Goal: Task Accomplishment & Management: Complete application form

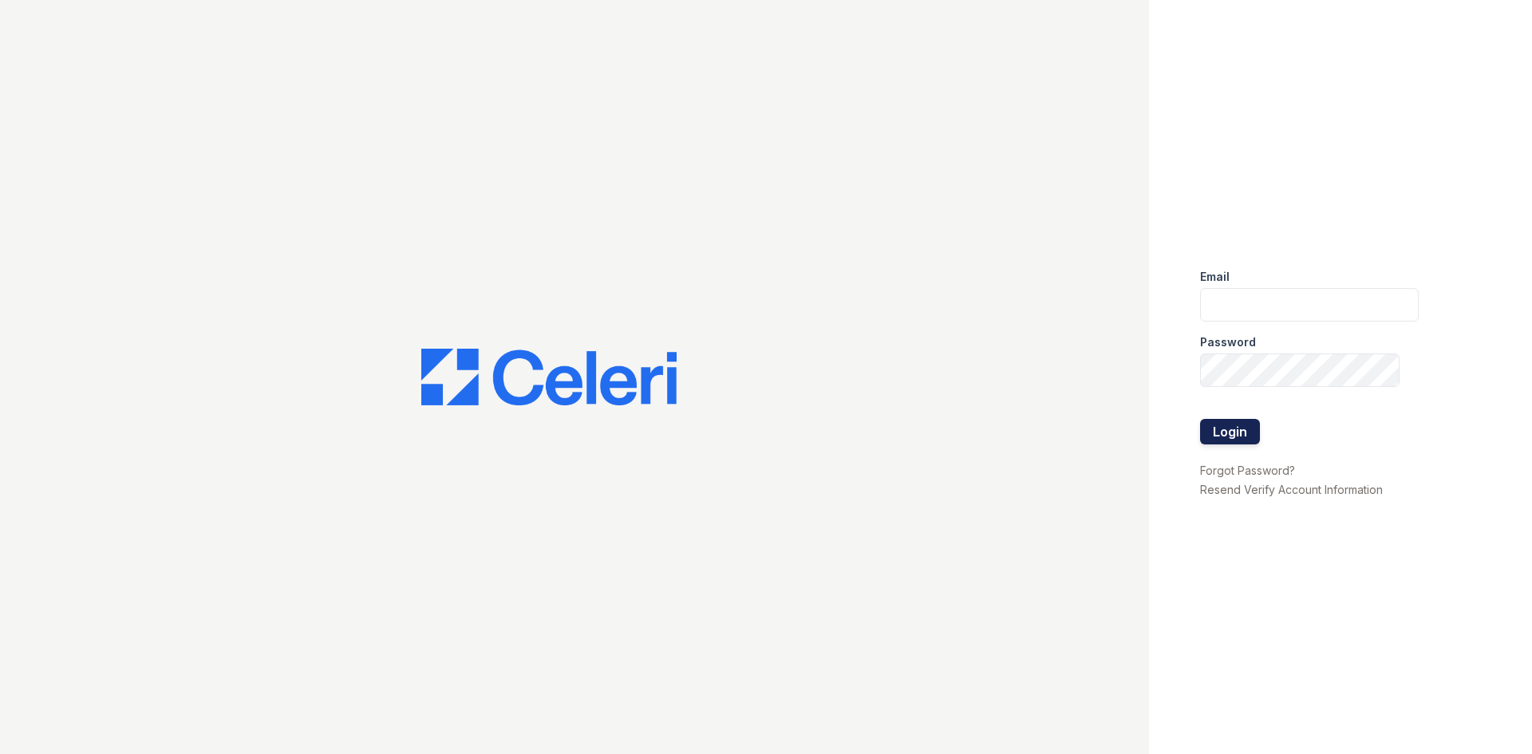
type input "byoung@trinity-pm.com"
click at [1245, 425] on button "Login" at bounding box center [1230, 432] width 60 height 26
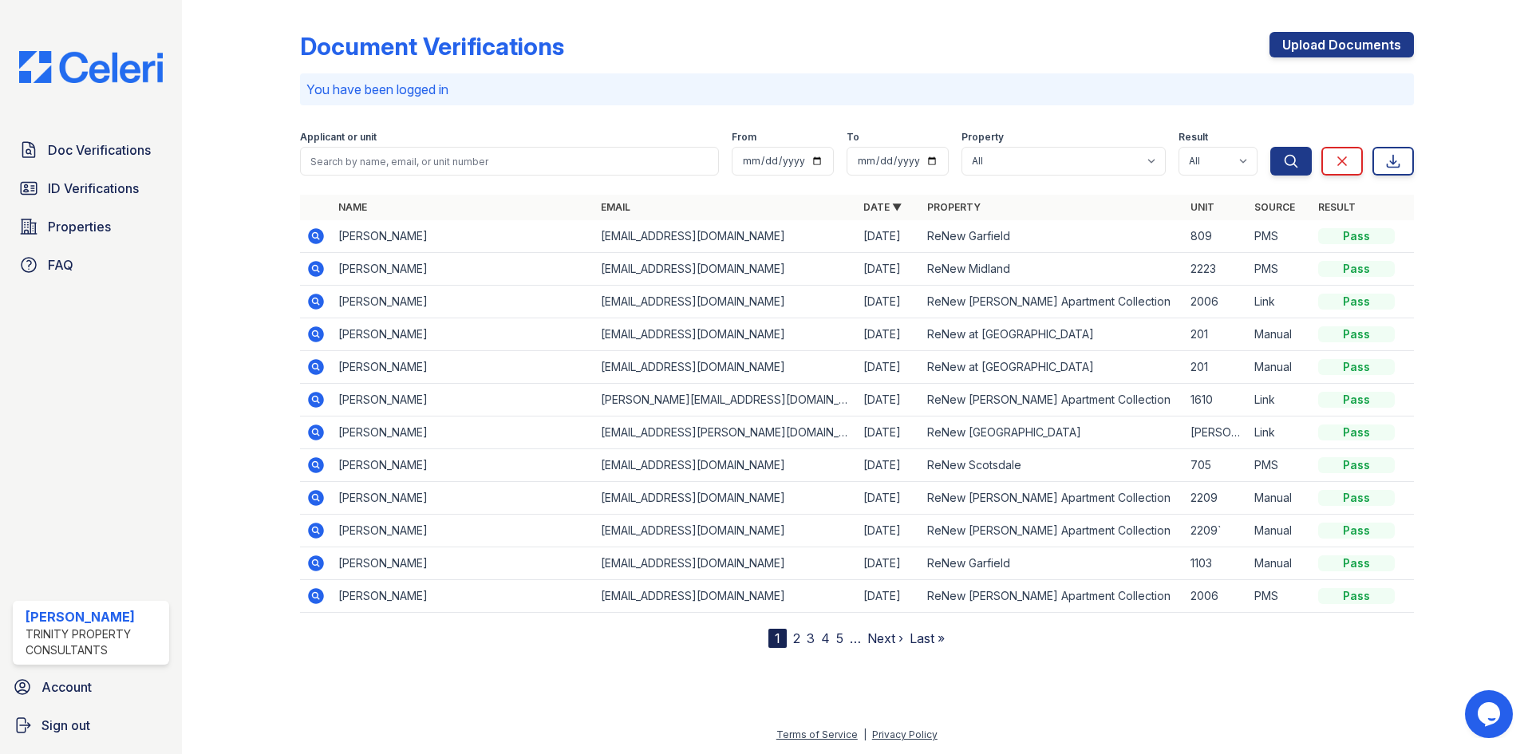
click at [320, 268] on icon at bounding box center [316, 269] width 16 height 16
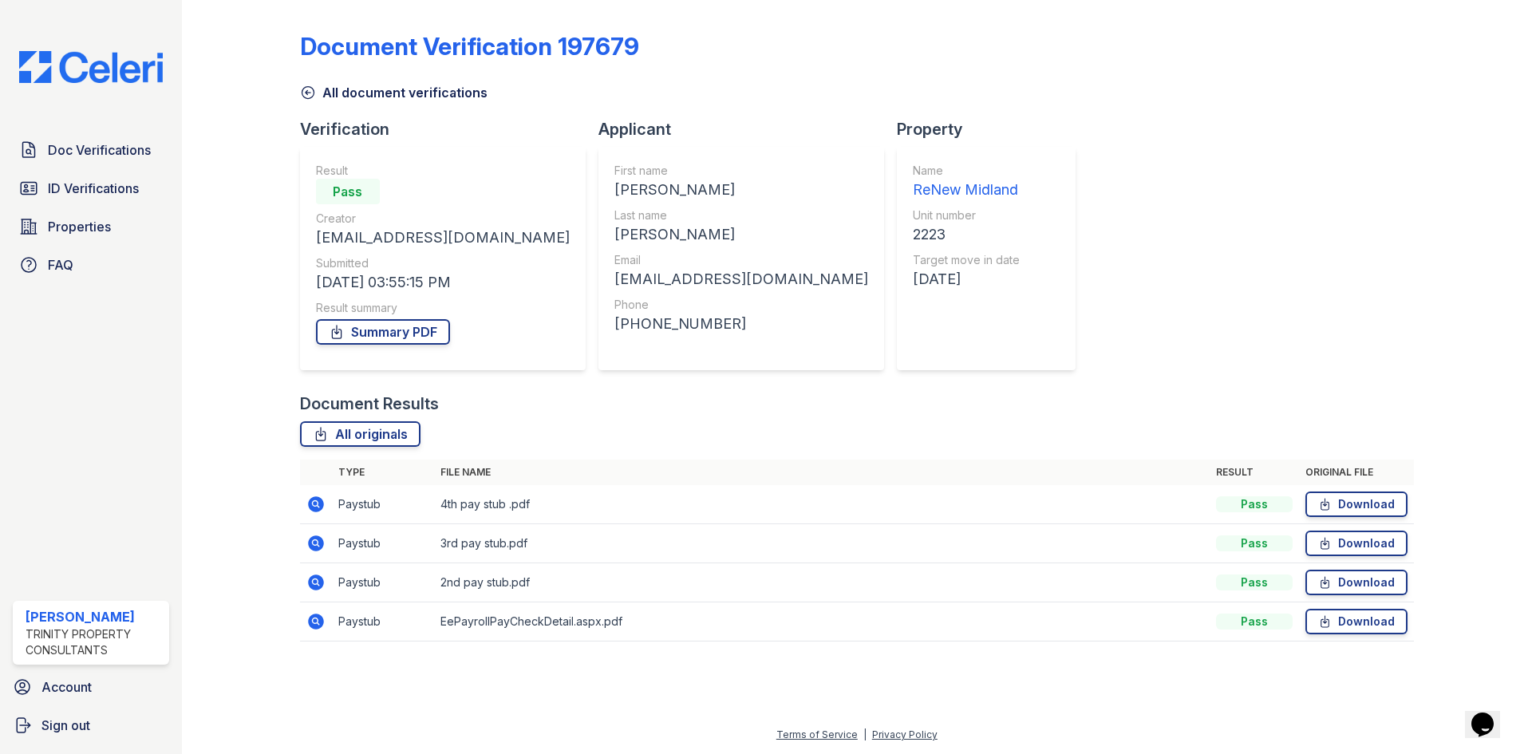
click at [322, 579] on icon at bounding box center [316, 583] width 16 height 16
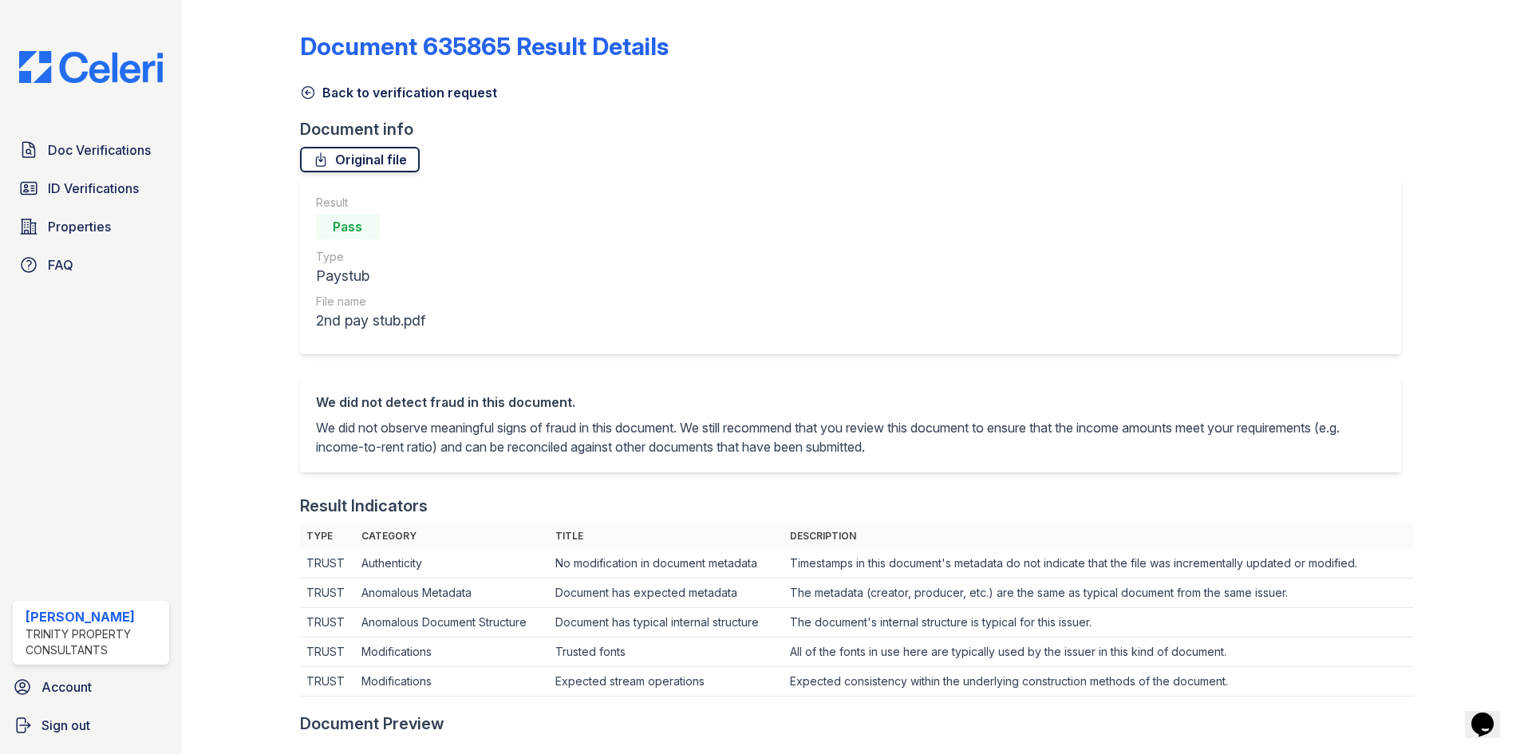
click at [384, 155] on link "Original file" at bounding box center [360, 160] width 120 height 26
click at [310, 89] on icon at bounding box center [308, 93] width 16 height 16
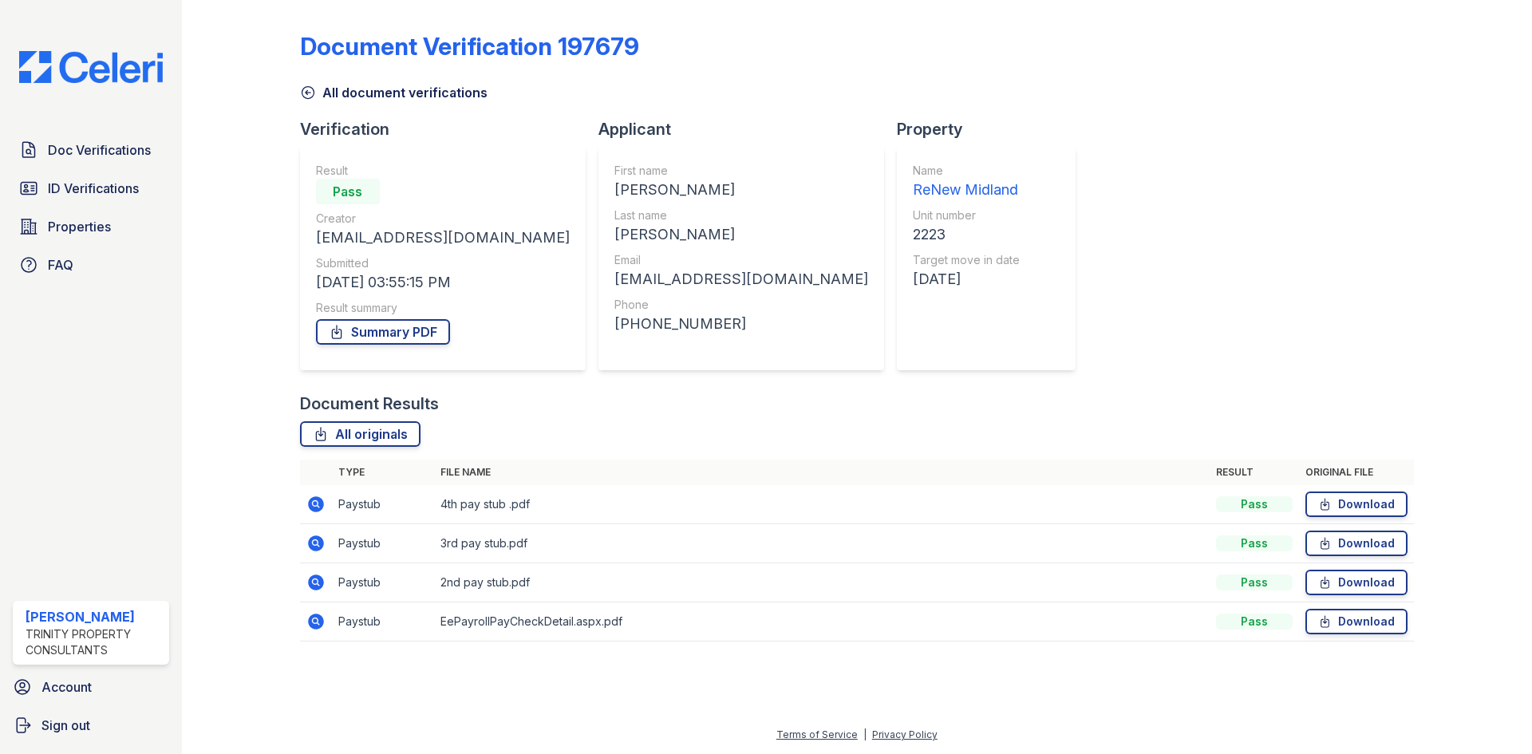
click at [316, 623] on icon at bounding box center [315, 621] width 4 height 4
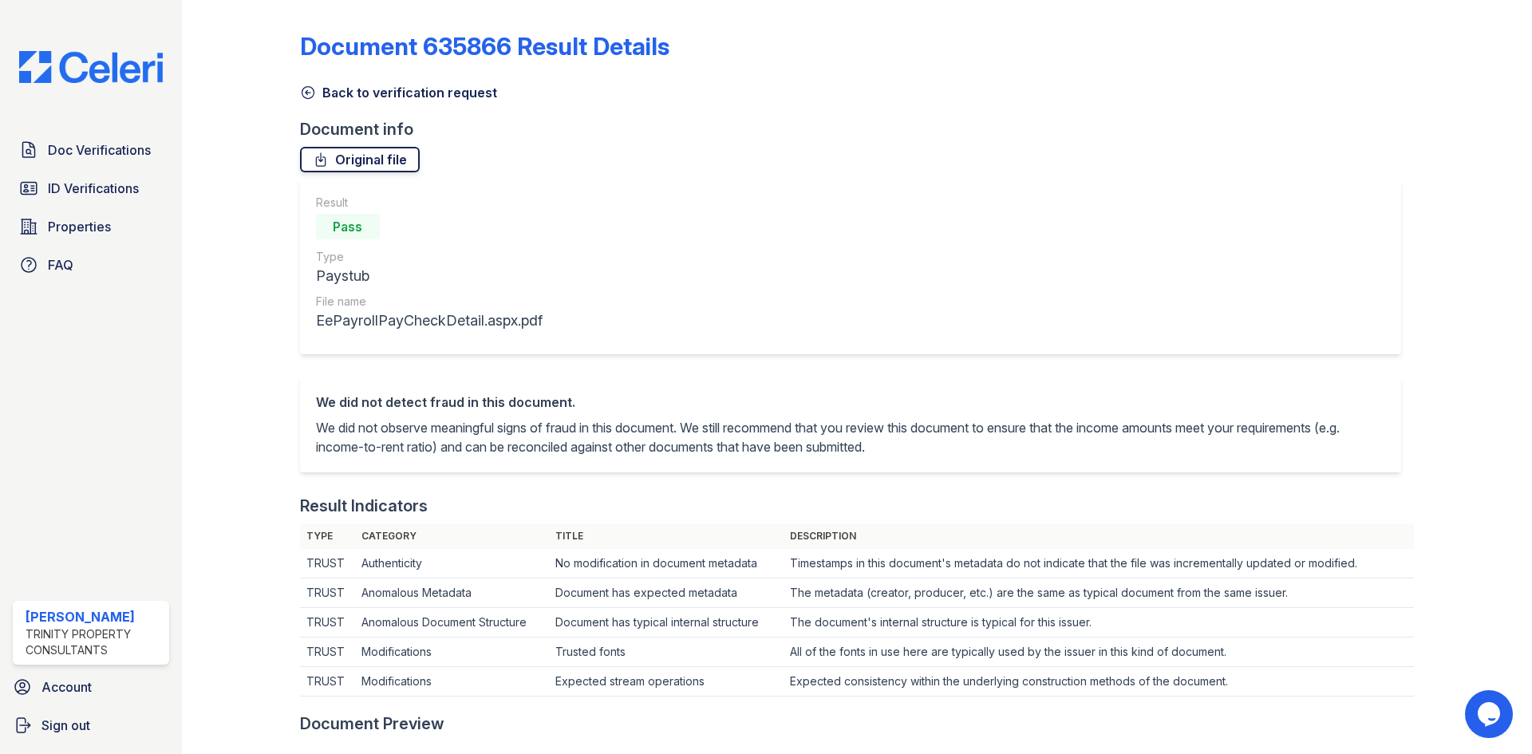
click at [377, 169] on link "Original file" at bounding box center [360, 160] width 120 height 26
click at [308, 95] on icon at bounding box center [308, 93] width 16 height 16
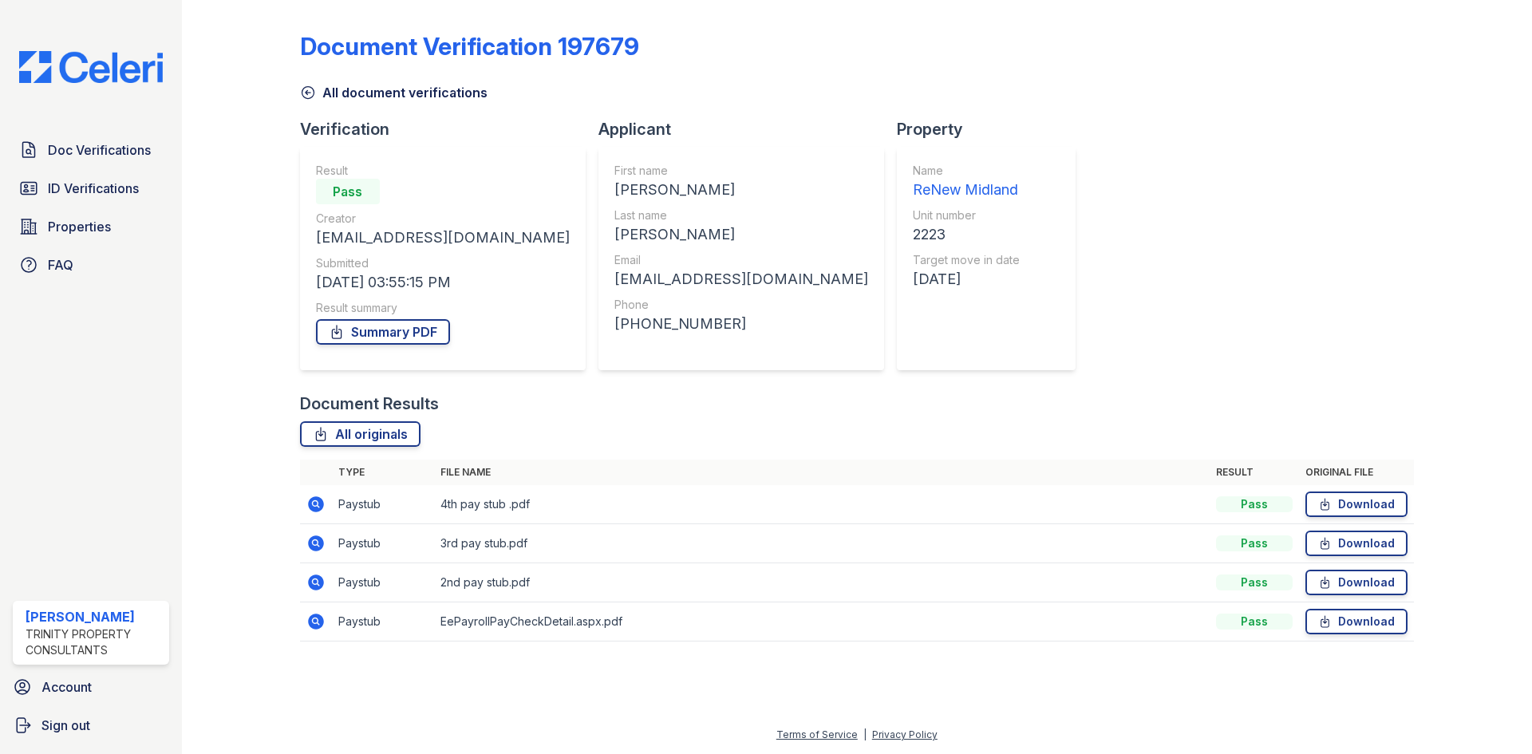
click at [320, 541] on icon at bounding box center [316, 544] width 16 height 16
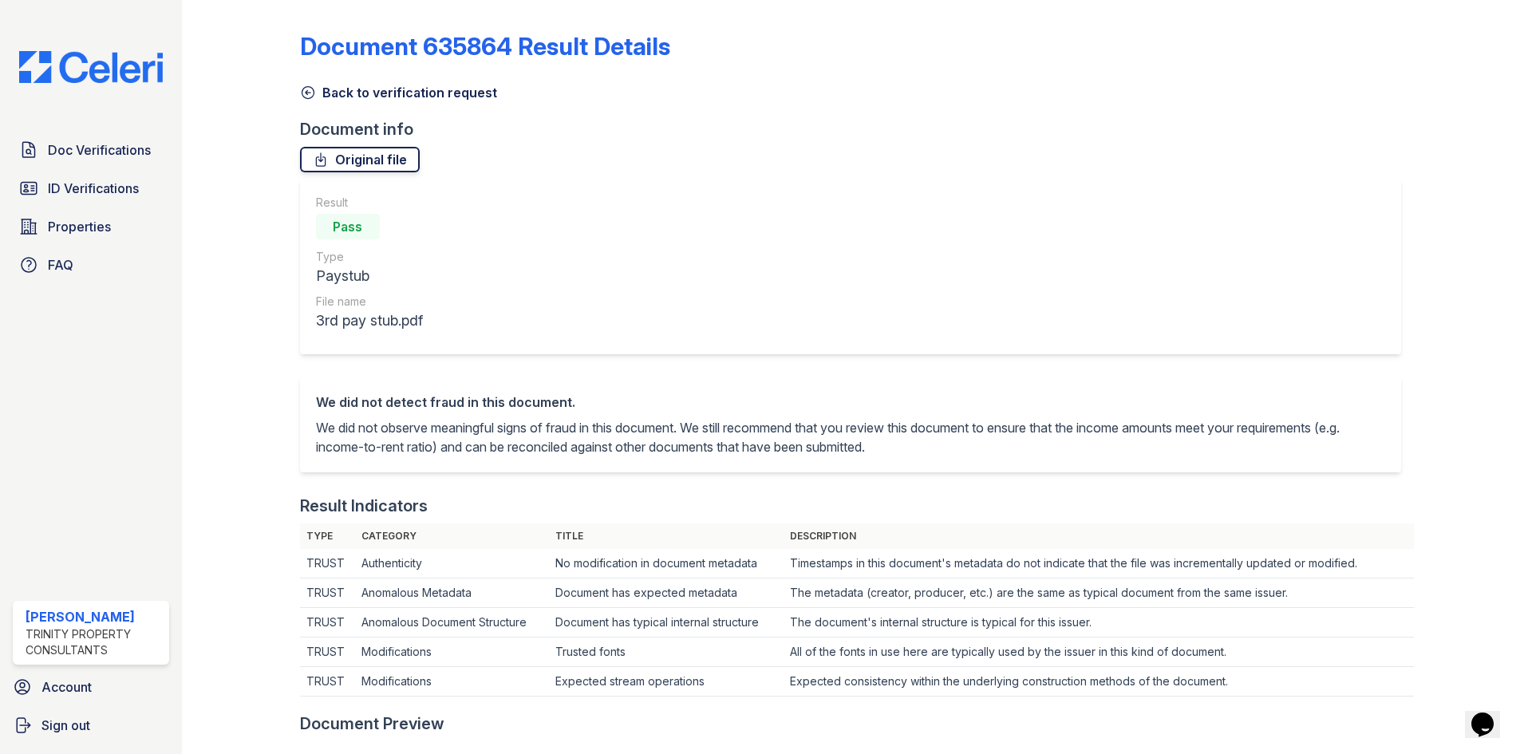
click at [352, 166] on link "Original file" at bounding box center [360, 160] width 120 height 26
click at [306, 89] on icon at bounding box center [308, 93] width 16 height 16
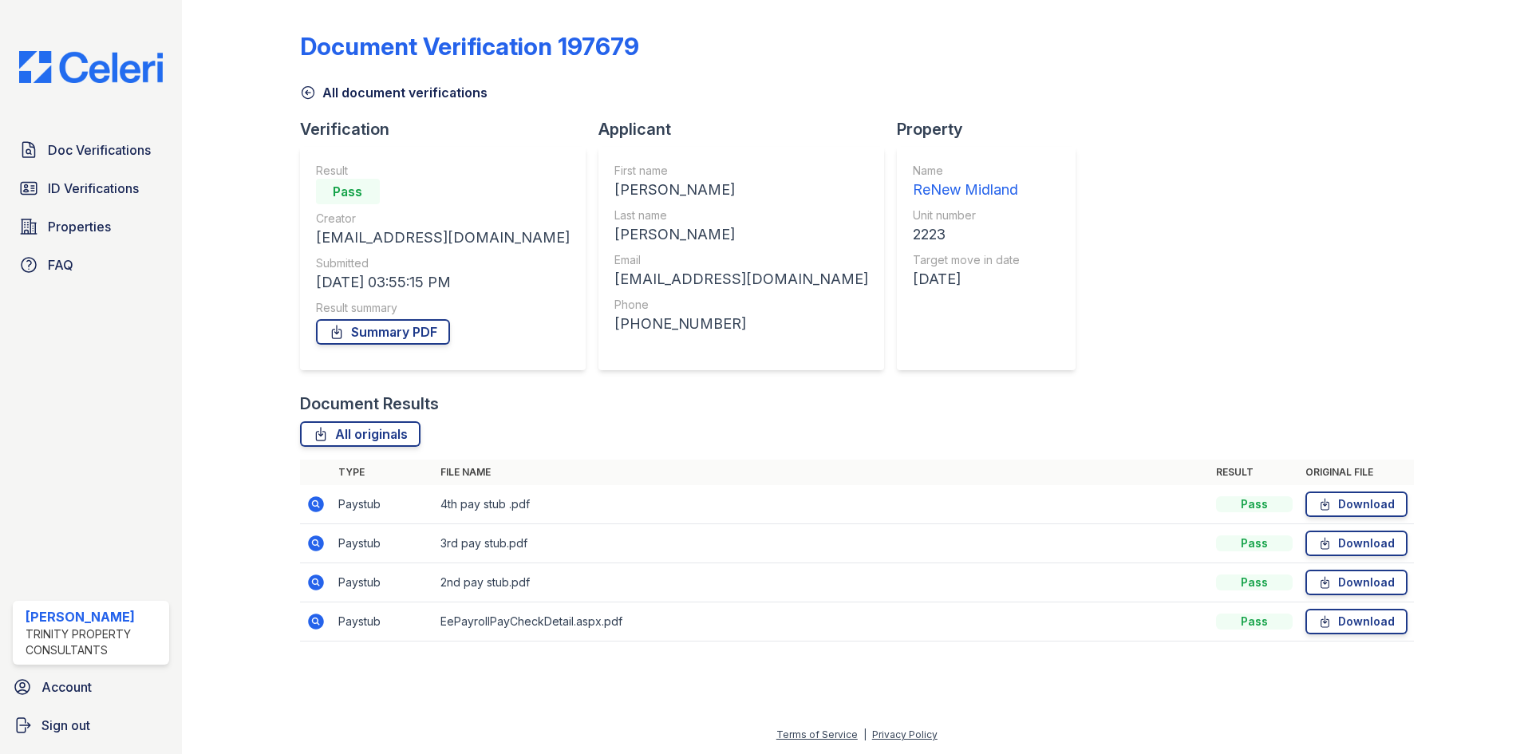
click at [313, 504] on icon at bounding box center [315, 504] width 19 height 19
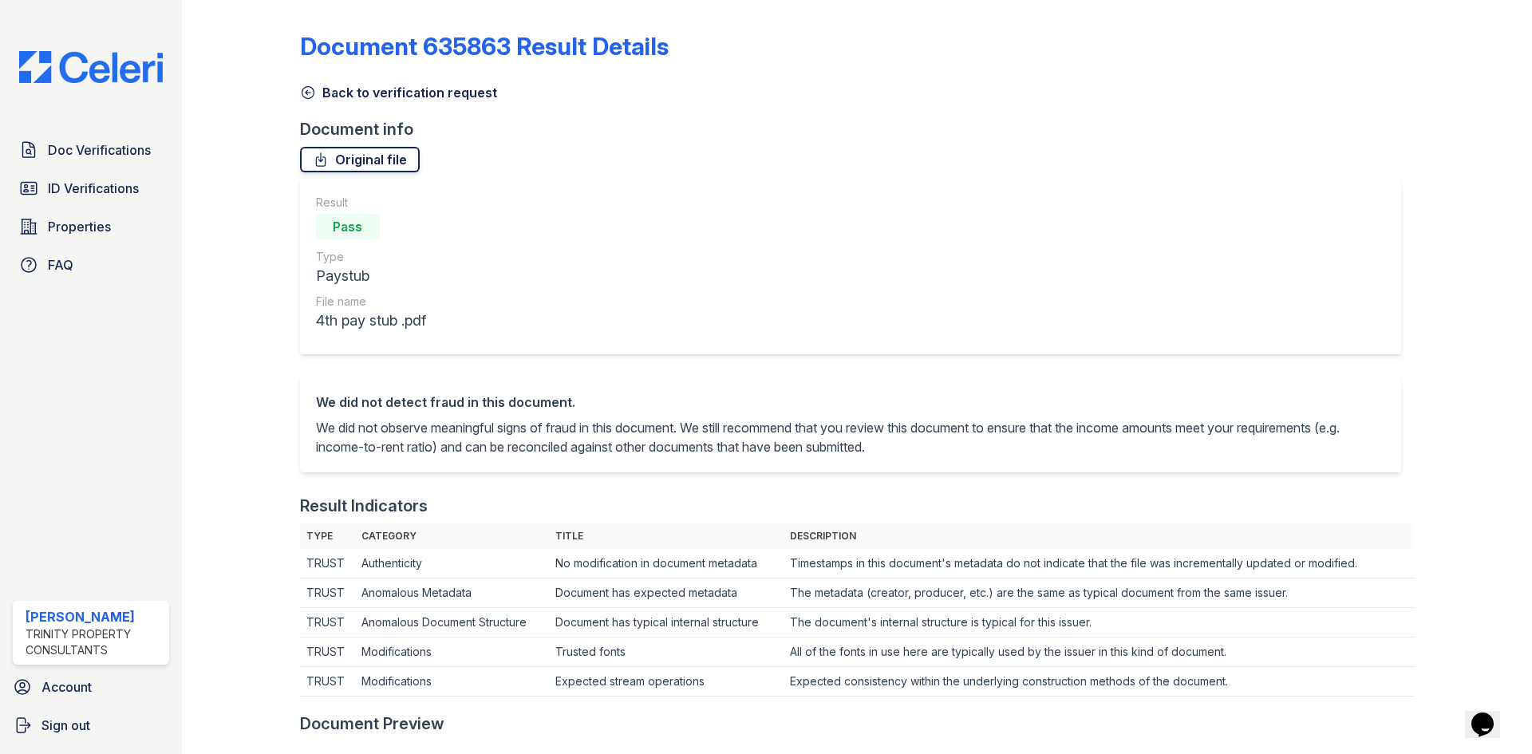
click at [367, 164] on link "Original file" at bounding box center [360, 160] width 120 height 26
drag, startPoint x: 90, startPoint y: 195, endPoint x: 100, endPoint y: 204, distance: 13.0
click at [90, 195] on span "ID Verifications" at bounding box center [93, 188] width 91 height 19
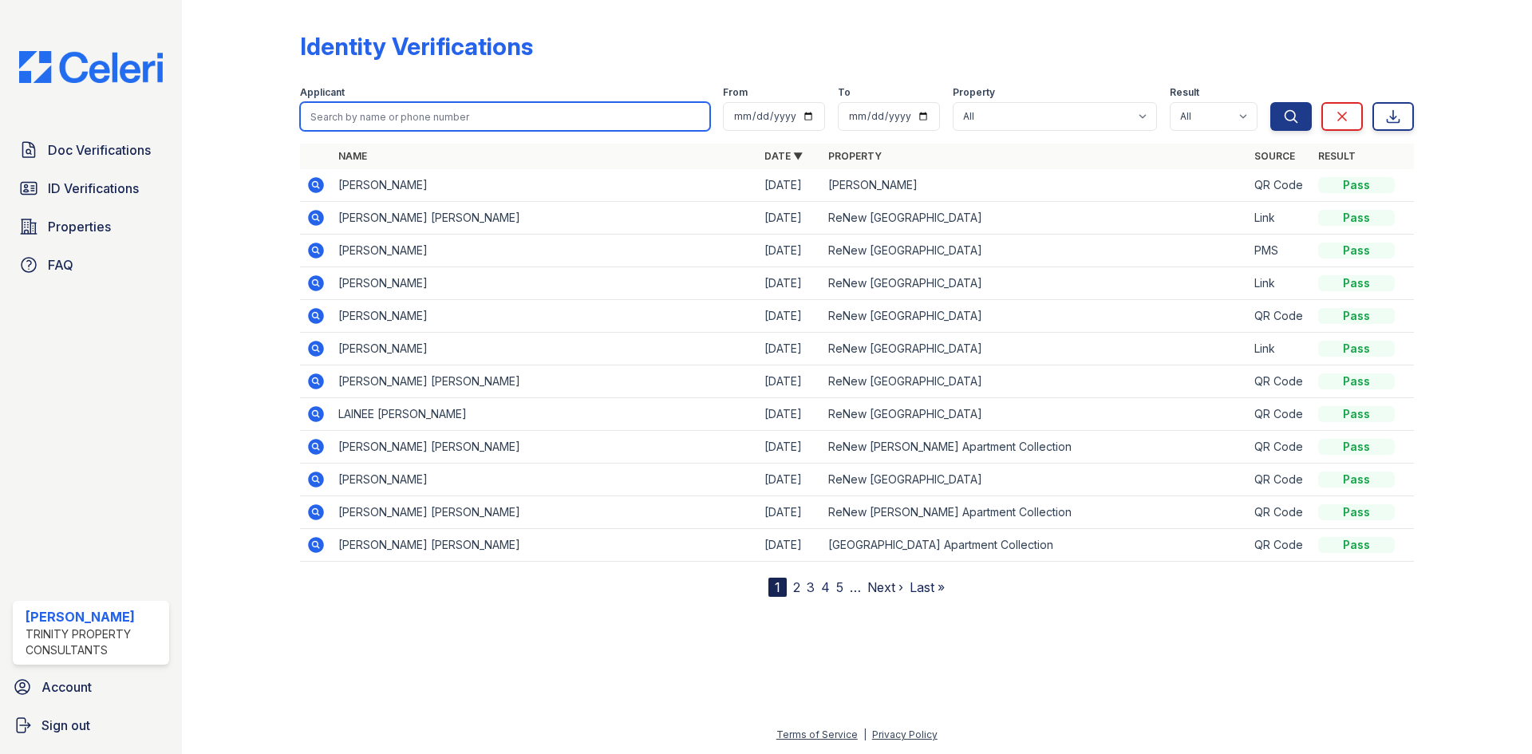
click at [403, 121] on input "search" at bounding box center [505, 116] width 410 height 29
type input "Jimmy"
click at [1271, 102] on button "Search" at bounding box center [1292, 116] width 42 height 29
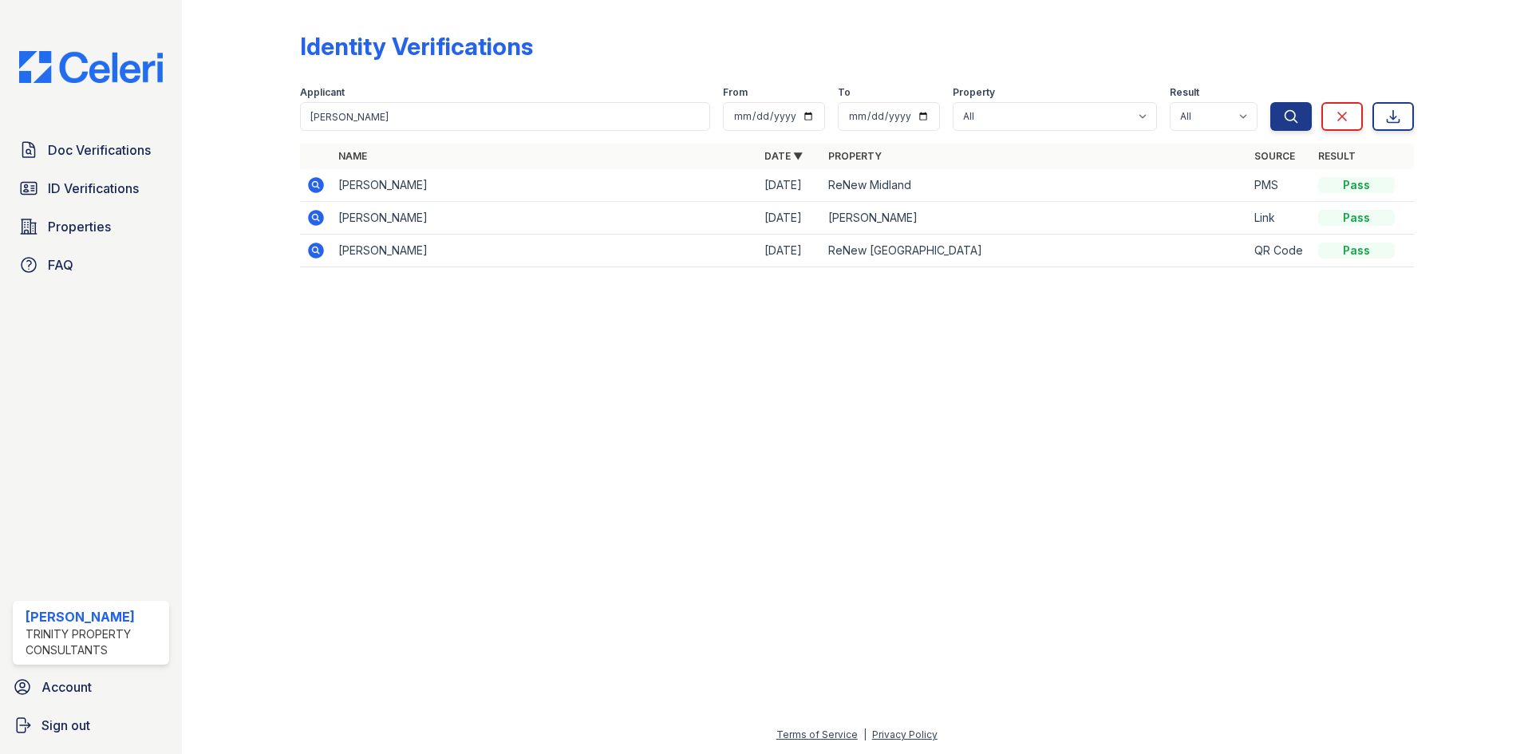
click at [309, 184] on icon at bounding box center [316, 185] width 16 height 16
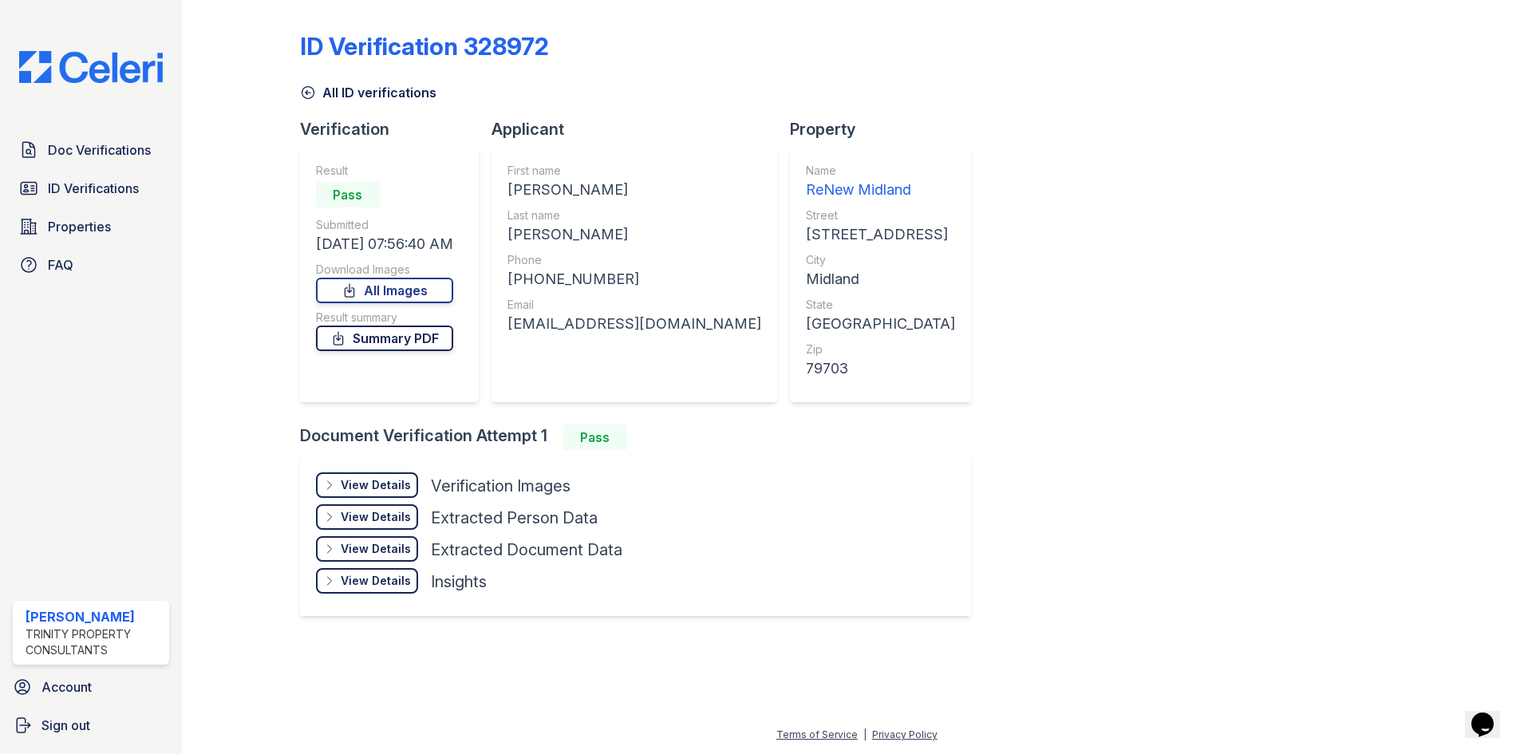
click at [378, 347] on link "Summary PDF" at bounding box center [384, 339] width 137 height 26
click at [347, 492] on div "View Details" at bounding box center [376, 485] width 70 height 16
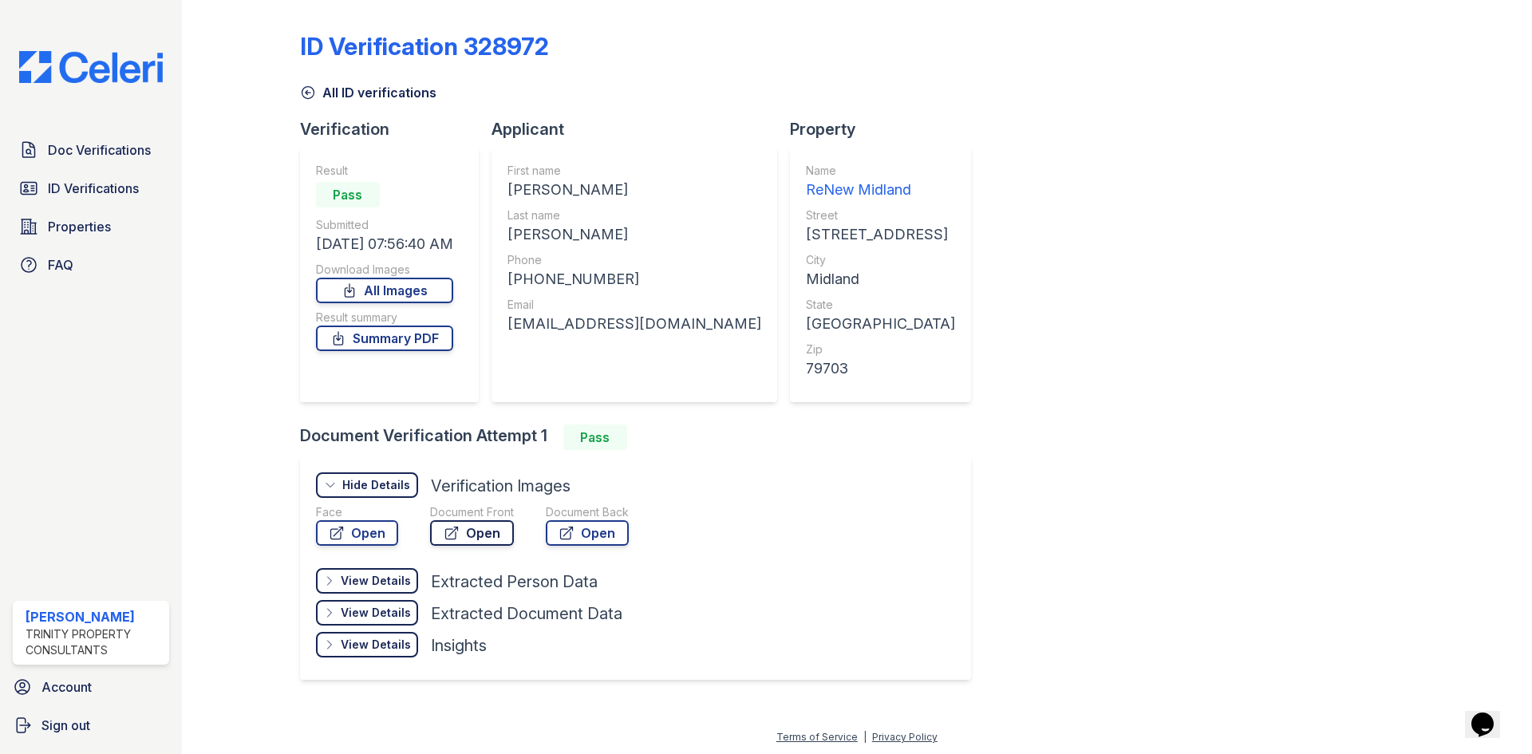
click at [478, 527] on link "Open" at bounding box center [472, 533] width 84 height 26
click at [101, 173] on link "ID Verifications" at bounding box center [91, 188] width 156 height 32
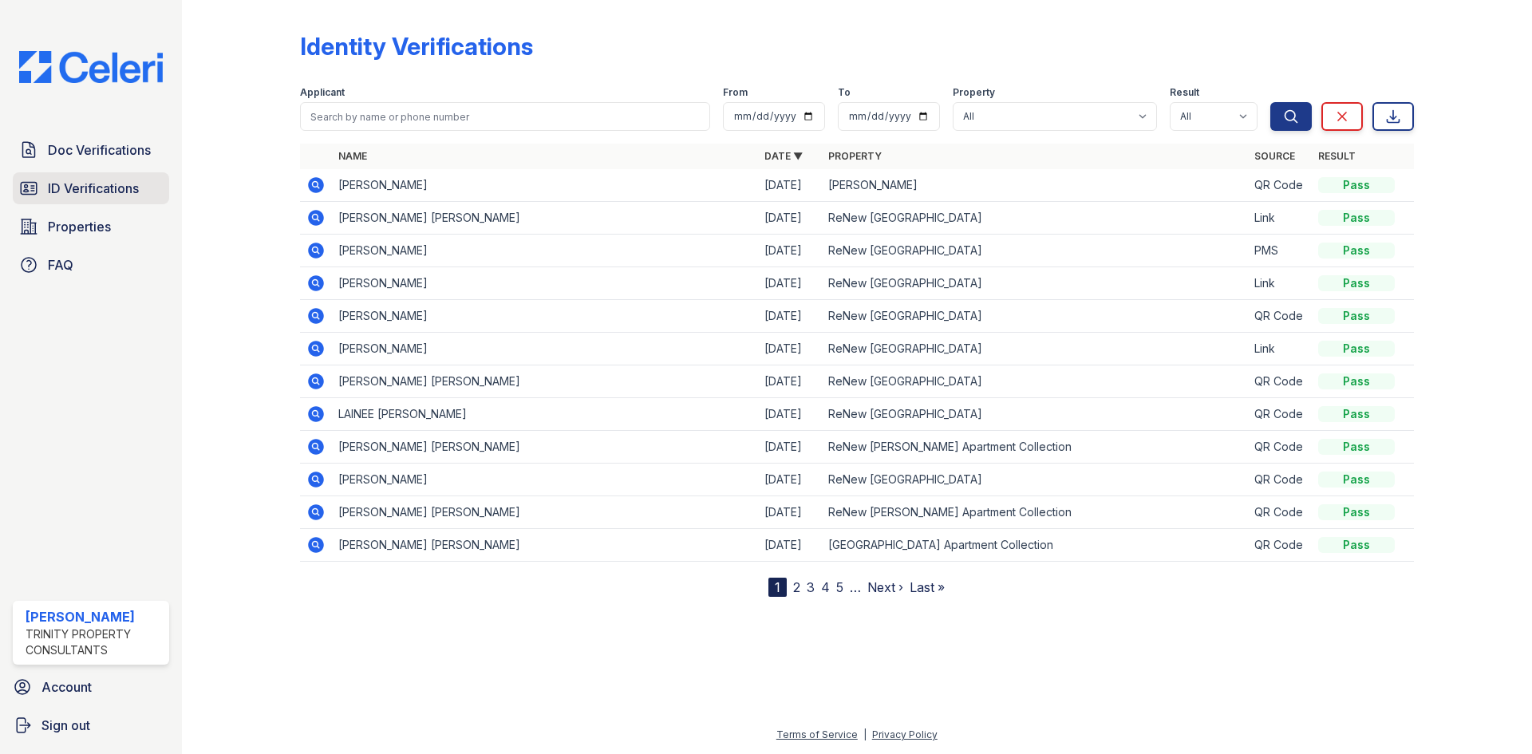
click at [112, 189] on span "ID Verifications" at bounding box center [93, 188] width 91 height 19
click at [104, 151] on span "Doc Verifications" at bounding box center [99, 149] width 103 height 19
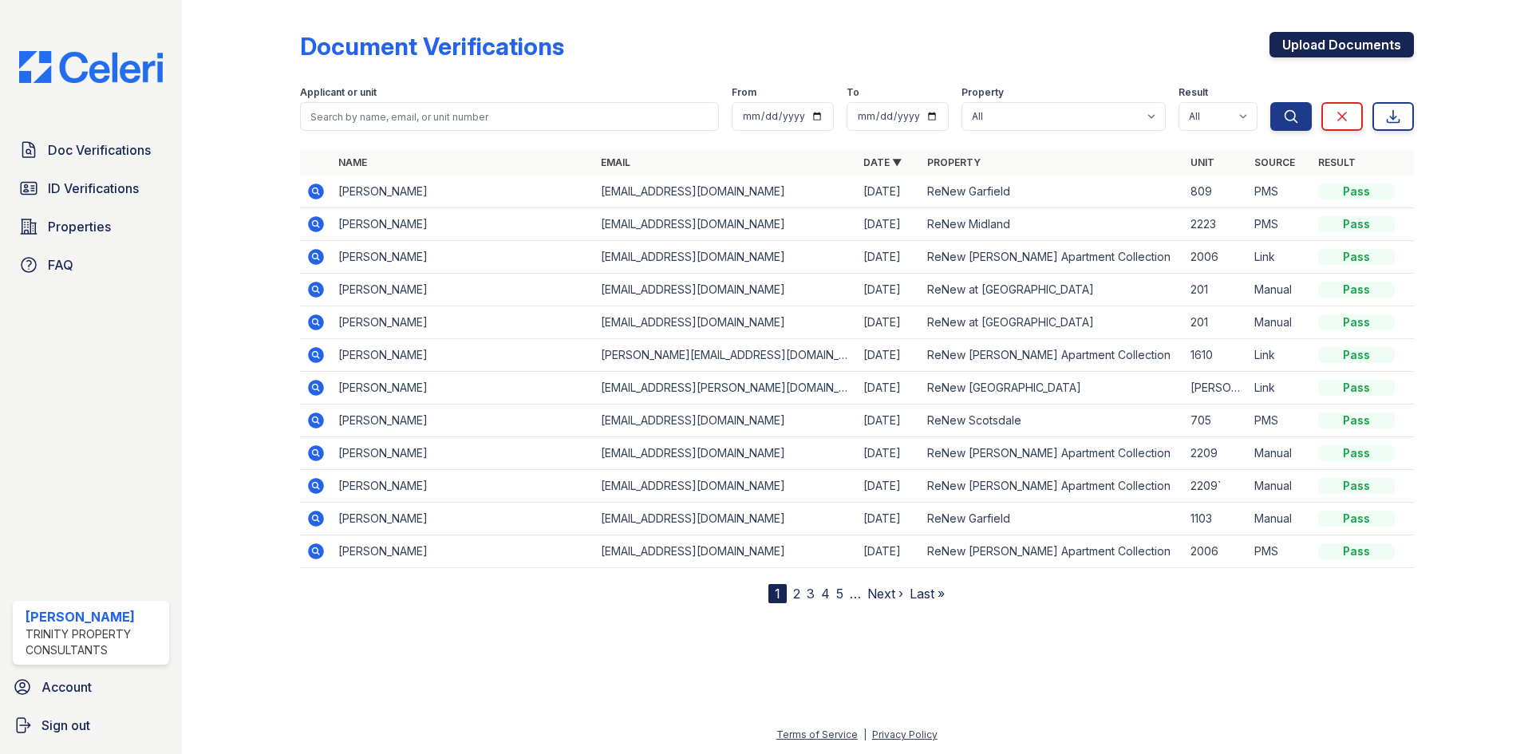
click at [1285, 54] on link "Upload Documents" at bounding box center [1342, 45] width 144 height 26
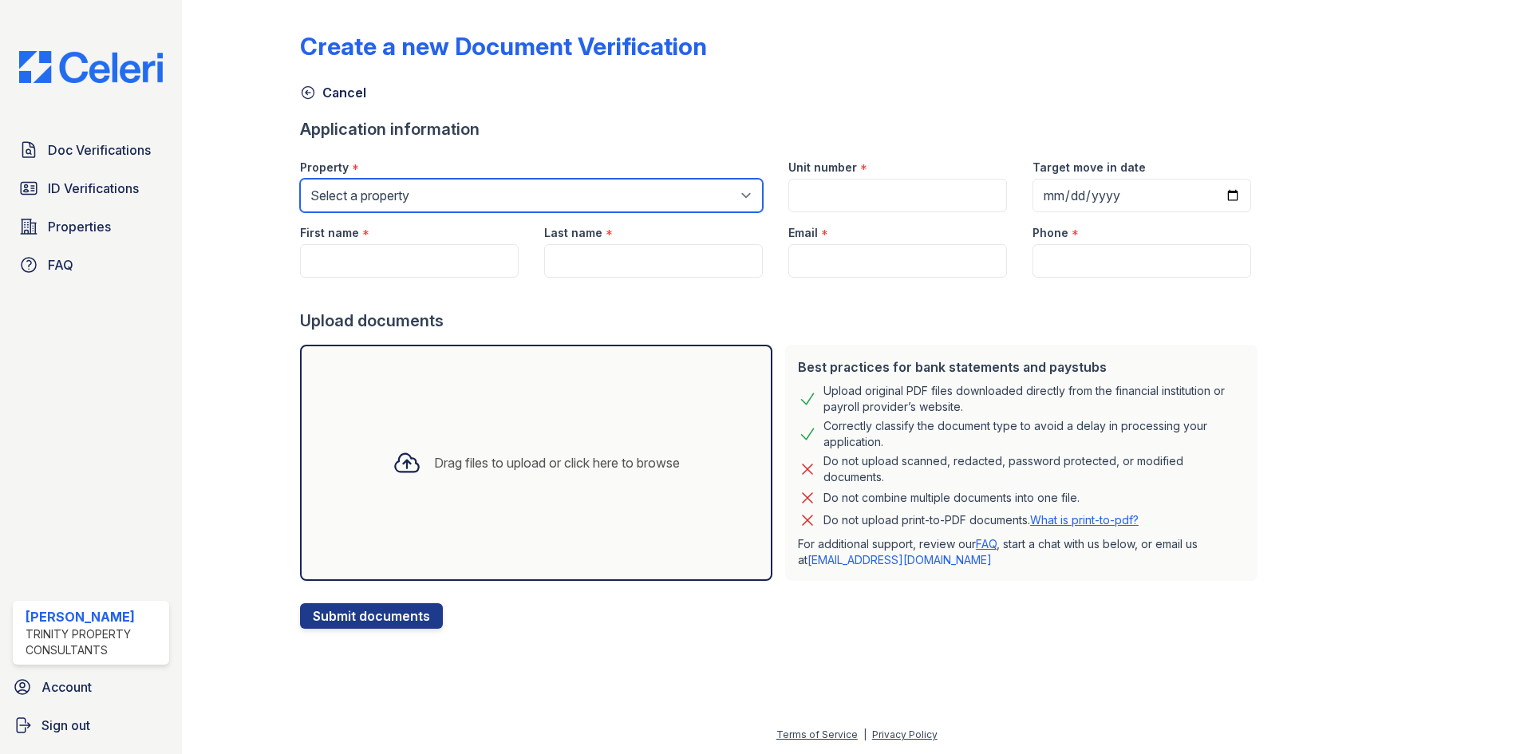
click at [349, 196] on select "Select a property Alturas Andrews Alturas Eleventh Alturas Penbrook ReNew Andre…" at bounding box center [531, 196] width 463 height 34
select select "61"
click at [300, 179] on select "Select a property Alturas Andrews Alturas Eleventh Alturas Penbrook ReNew Andre…" at bounding box center [531, 196] width 463 height 34
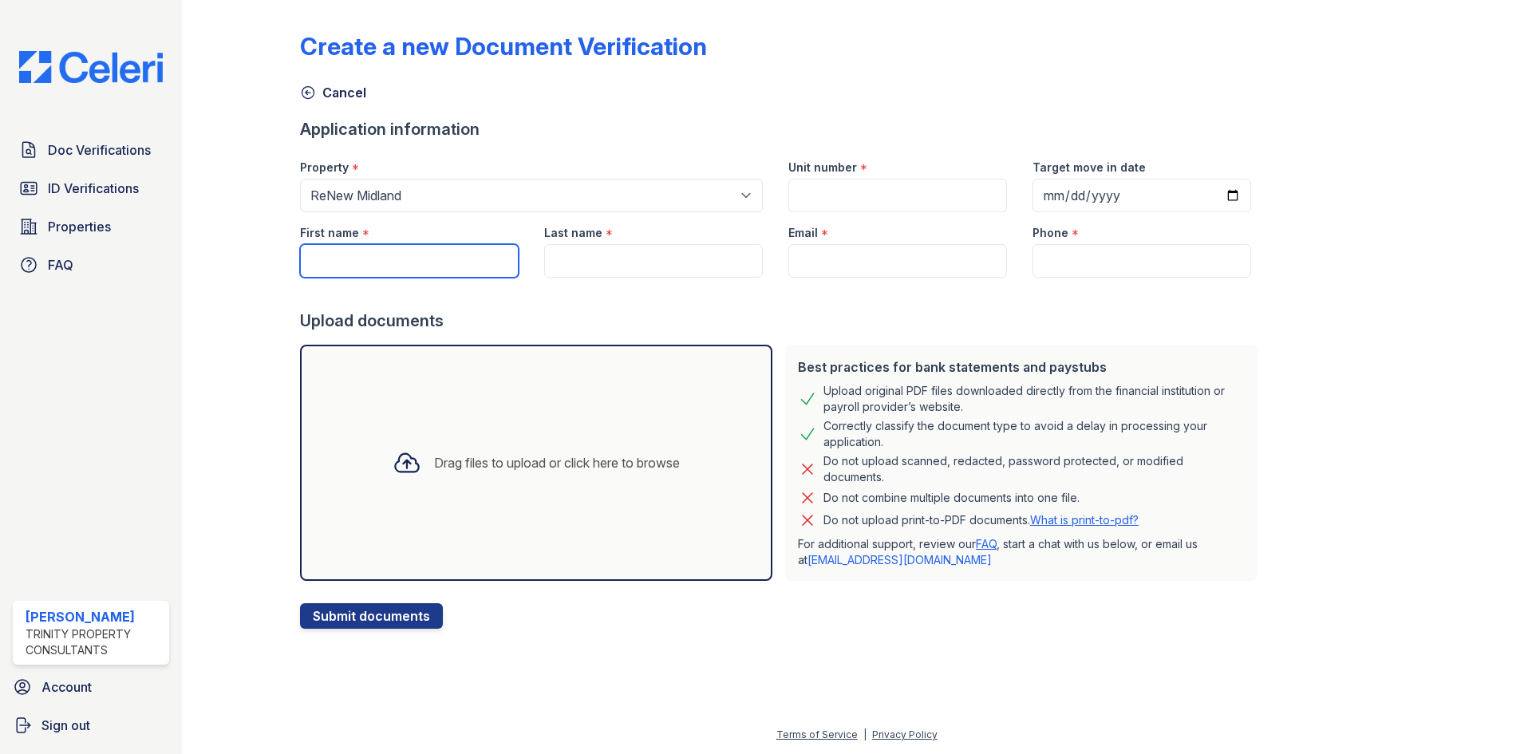
click at [376, 270] on input "First name" at bounding box center [409, 261] width 219 height 34
type input "[PERSON_NAME]"
click at [544, 258] on input "Last name" at bounding box center [653, 261] width 219 height 34
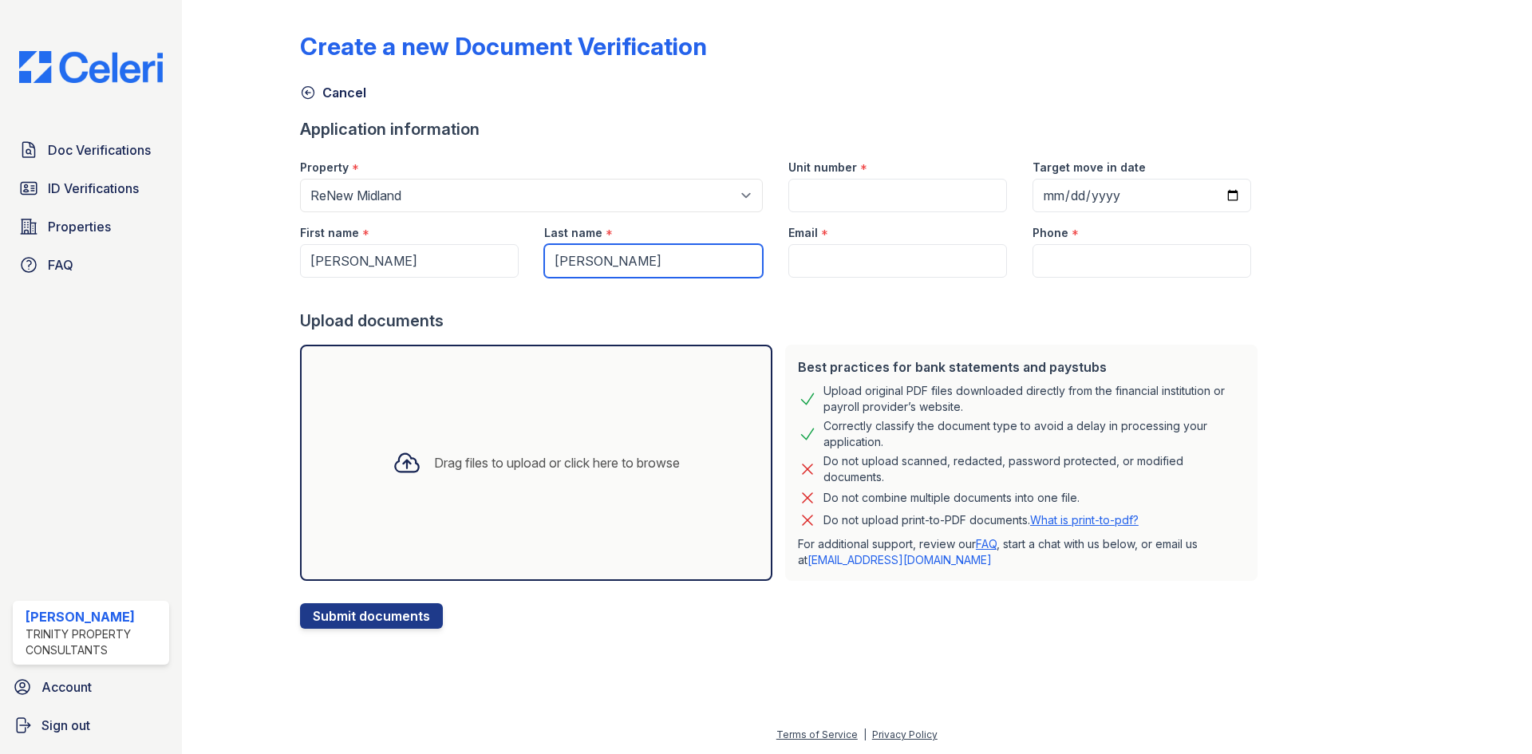
type input "[PERSON_NAME]"
click at [789, 263] on input "Email" at bounding box center [898, 261] width 219 height 34
click at [919, 200] on input "Unit number" at bounding box center [898, 196] width 219 height 34
type input "1023"
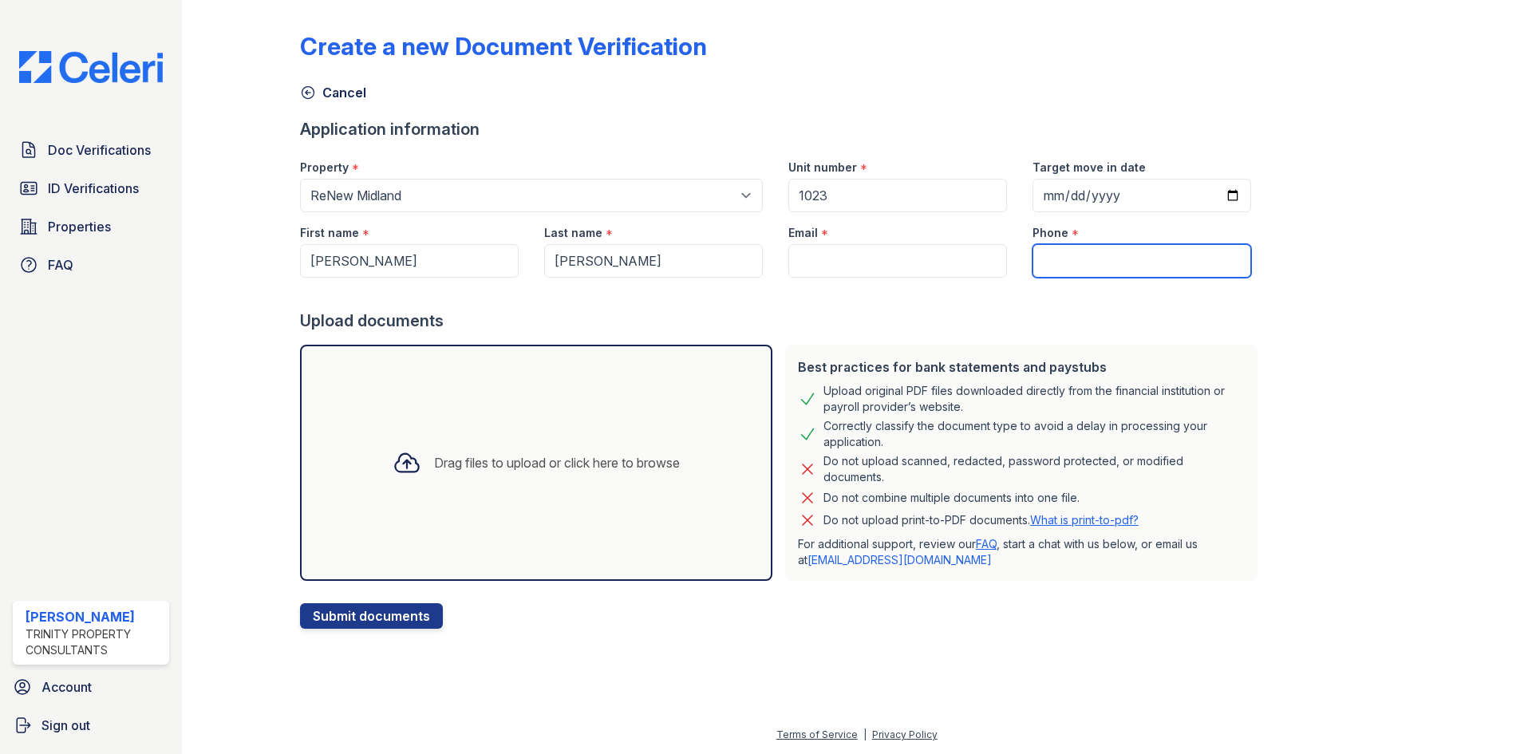
click at [1058, 271] on input "Phone" at bounding box center [1142, 261] width 219 height 34
paste input "[PERSON_NAME][EMAIL_ADDRESS][DOMAIN_NAME]"
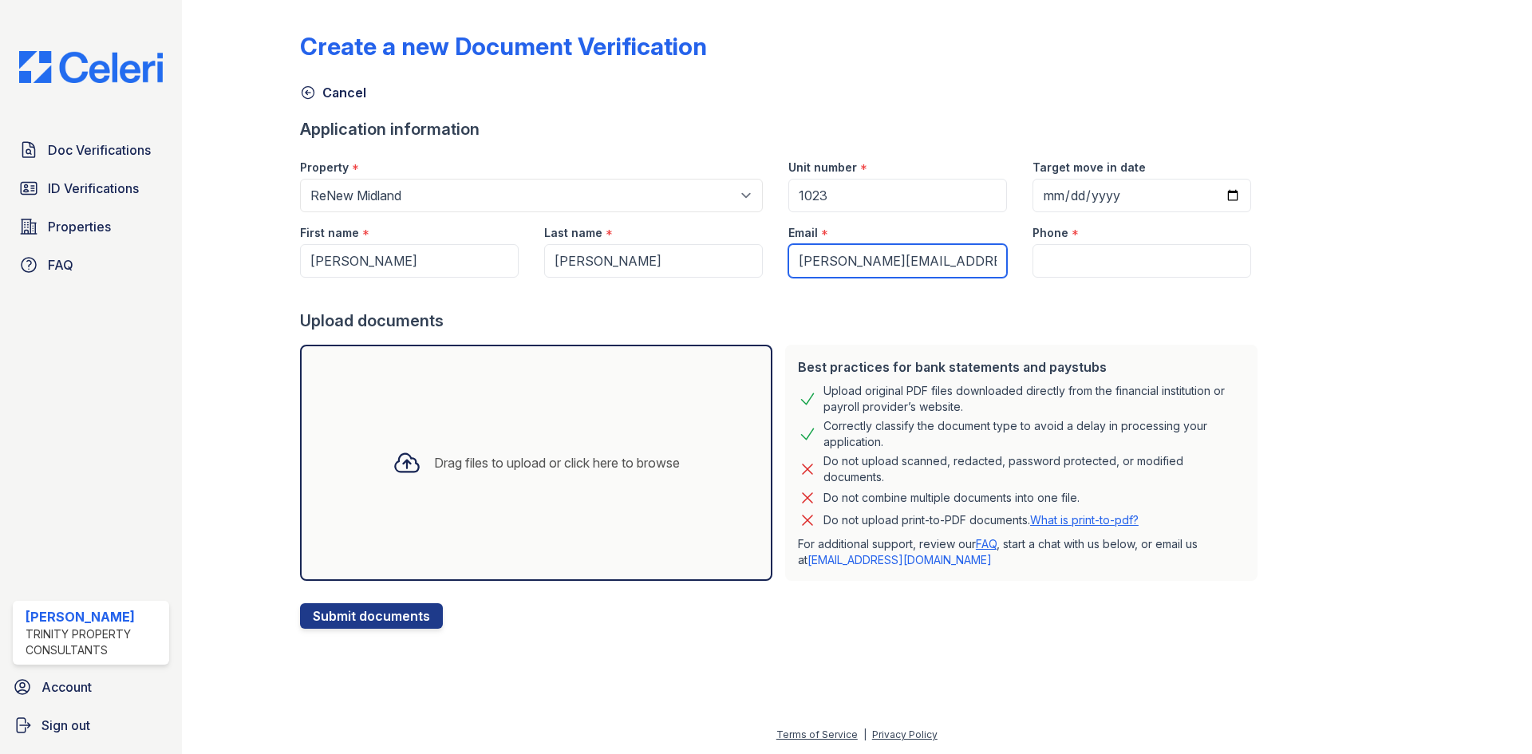
scroll to position [0, 2]
type input "[PERSON_NAME][EMAIL_ADDRESS][DOMAIN_NAME]"
paste input "(432) 260-2386"
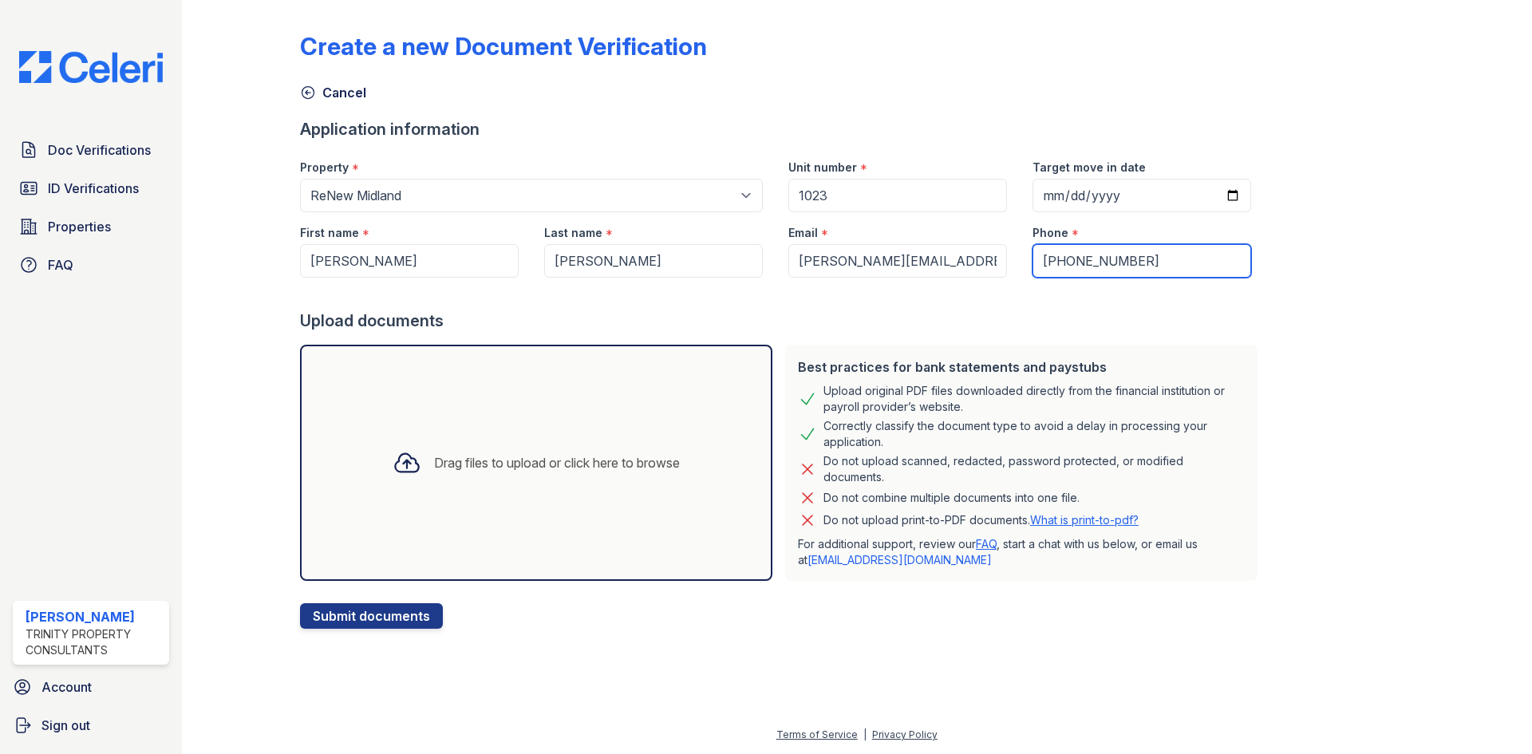
type input "(432) 260-2386"
click at [421, 483] on div "Drag files to upload or click here to browse" at bounding box center [536, 463] width 313 height 54
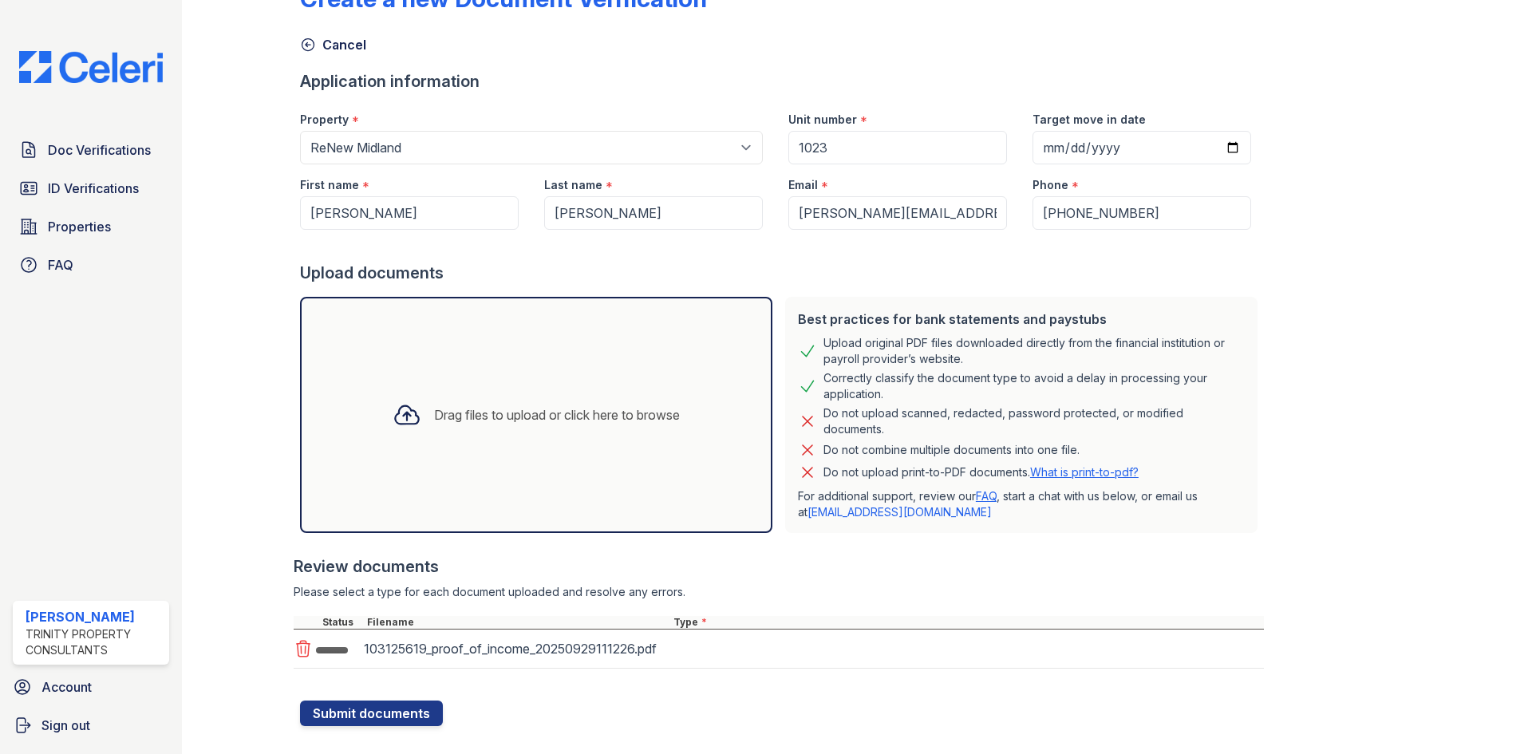
scroll to position [74, 0]
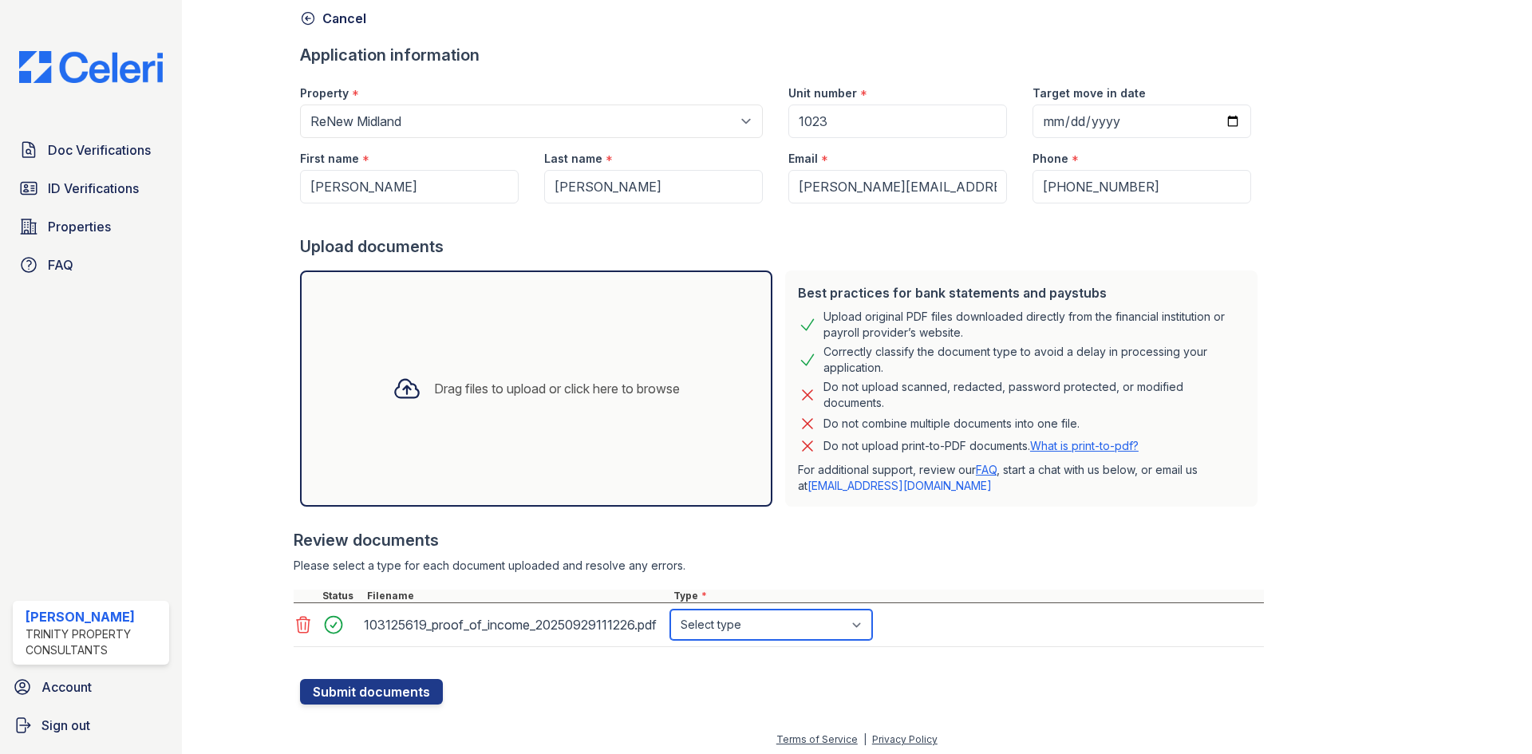
click at [745, 628] on select "Select type Paystub Bank Statement Offer Letter Tax Documents Benefit Award Let…" at bounding box center [771, 625] width 202 height 30
select select "paystub"
click at [670, 610] on select "Select type Paystub Bank Statement Offer Letter Tax Documents Benefit Award Let…" at bounding box center [771, 625] width 202 height 30
click at [421, 408] on div "Drag files to upload or click here to browse" at bounding box center [536, 389] width 313 height 54
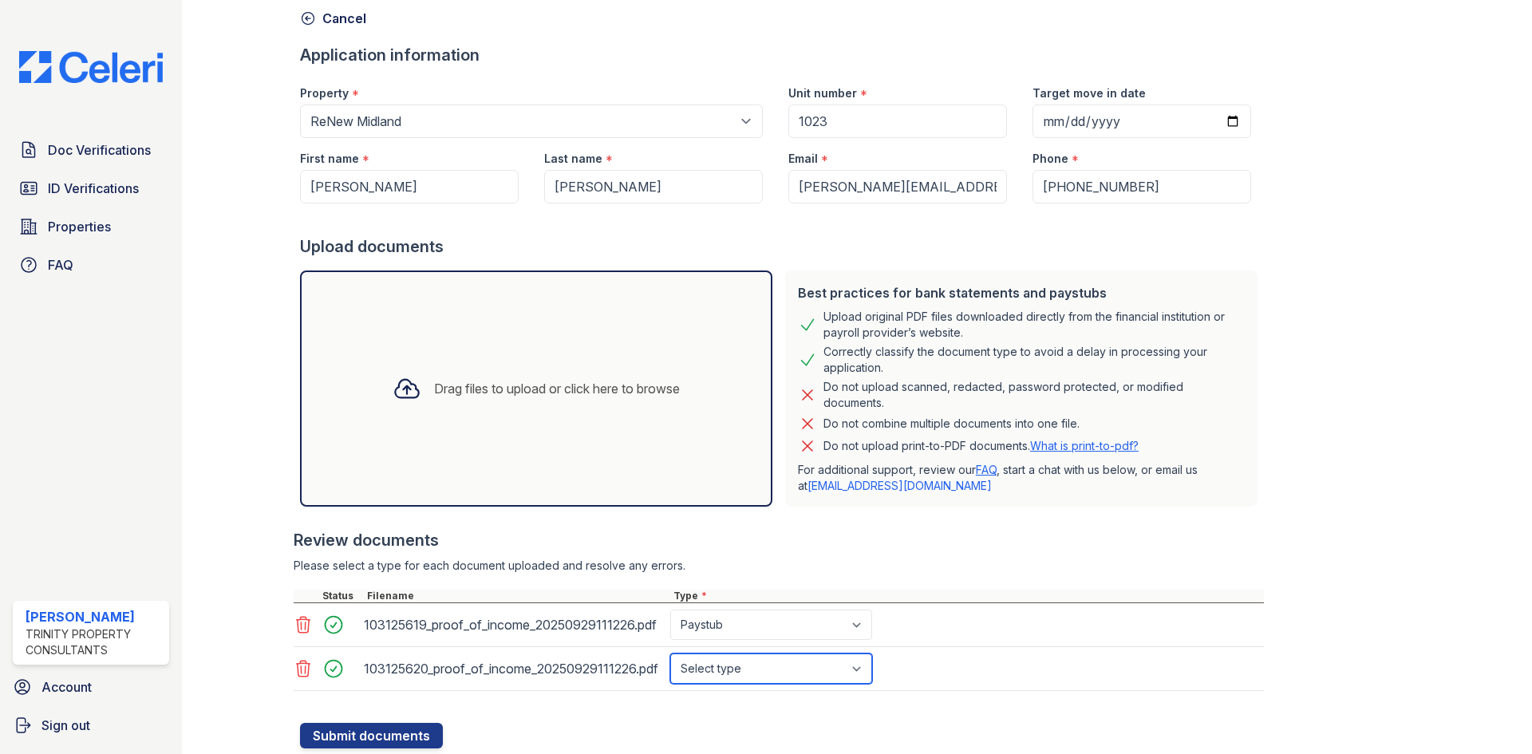
click at [780, 682] on select "Select type Paystub Bank Statement Offer Letter Tax Documents Benefit Award Let…" at bounding box center [771, 669] width 202 height 30
select select "paystub"
click at [670, 654] on select "Select type Paystub Bank Statement Offer Letter Tax Documents Benefit Award Let…" at bounding box center [771, 669] width 202 height 30
click at [386, 401] on div at bounding box center [407, 389] width 42 height 42
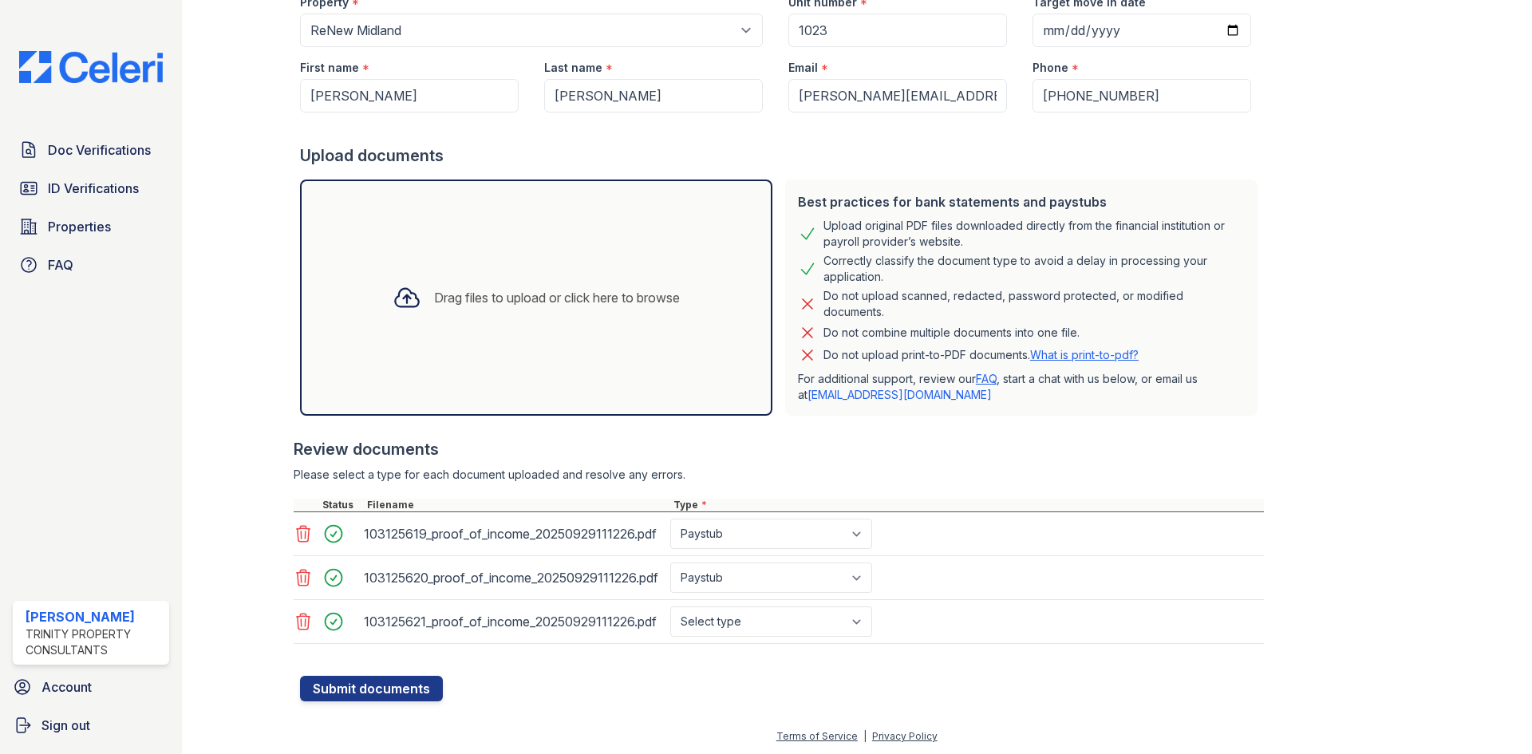
scroll to position [167, 0]
click at [777, 623] on select "Select type Paystub Bank Statement Offer Letter Tax Documents Benefit Award Let…" at bounding box center [771, 620] width 202 height 30
select select "paystub"
click at [670, 605] on select "Select type Paystub Bank Statement Offer Letter Tax Documents Benefit Award Let…" at bounding box center [771, 620] width 202 height 30
click at [397, 287] on icon at bounding box center [407, 296] width 29 height 29
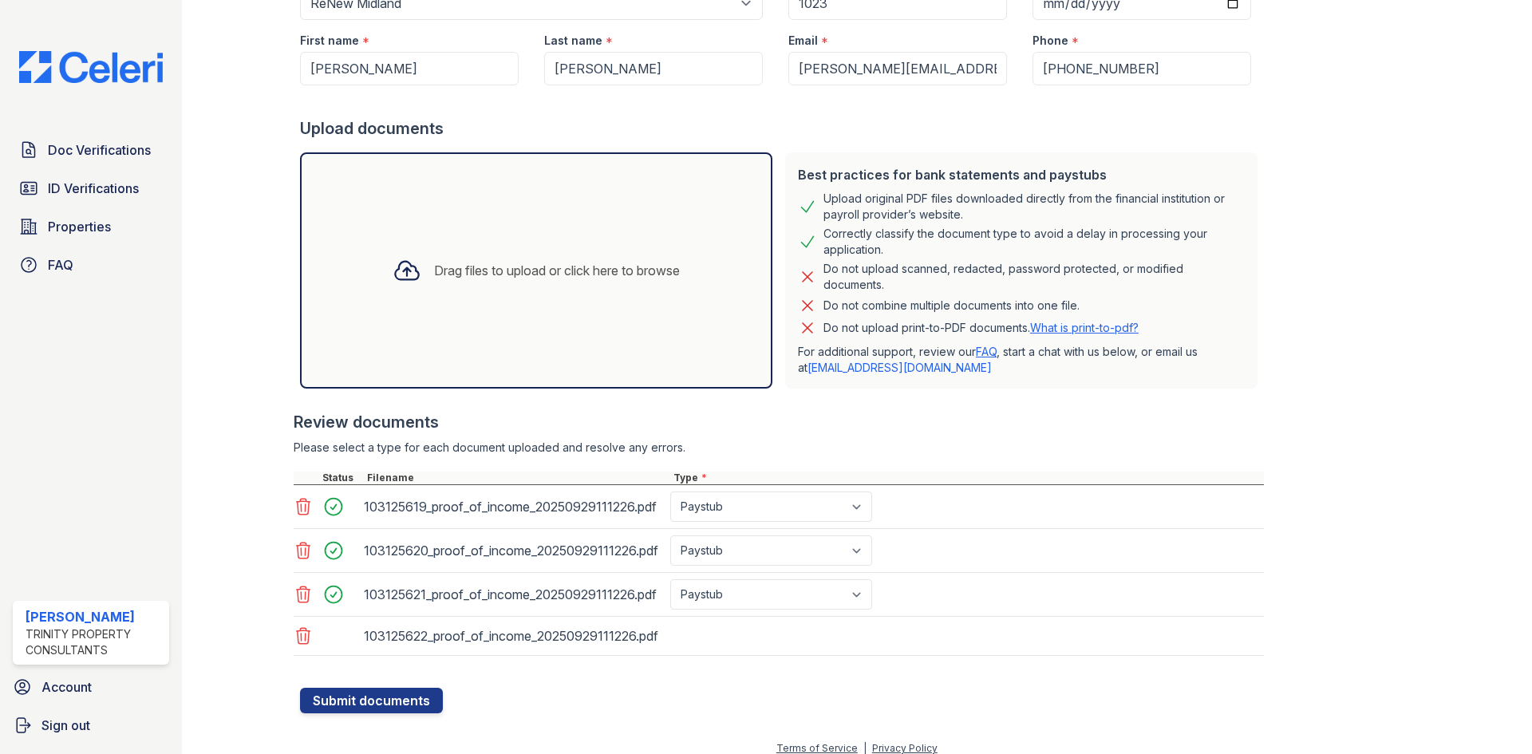
scroll to position [206, 0]
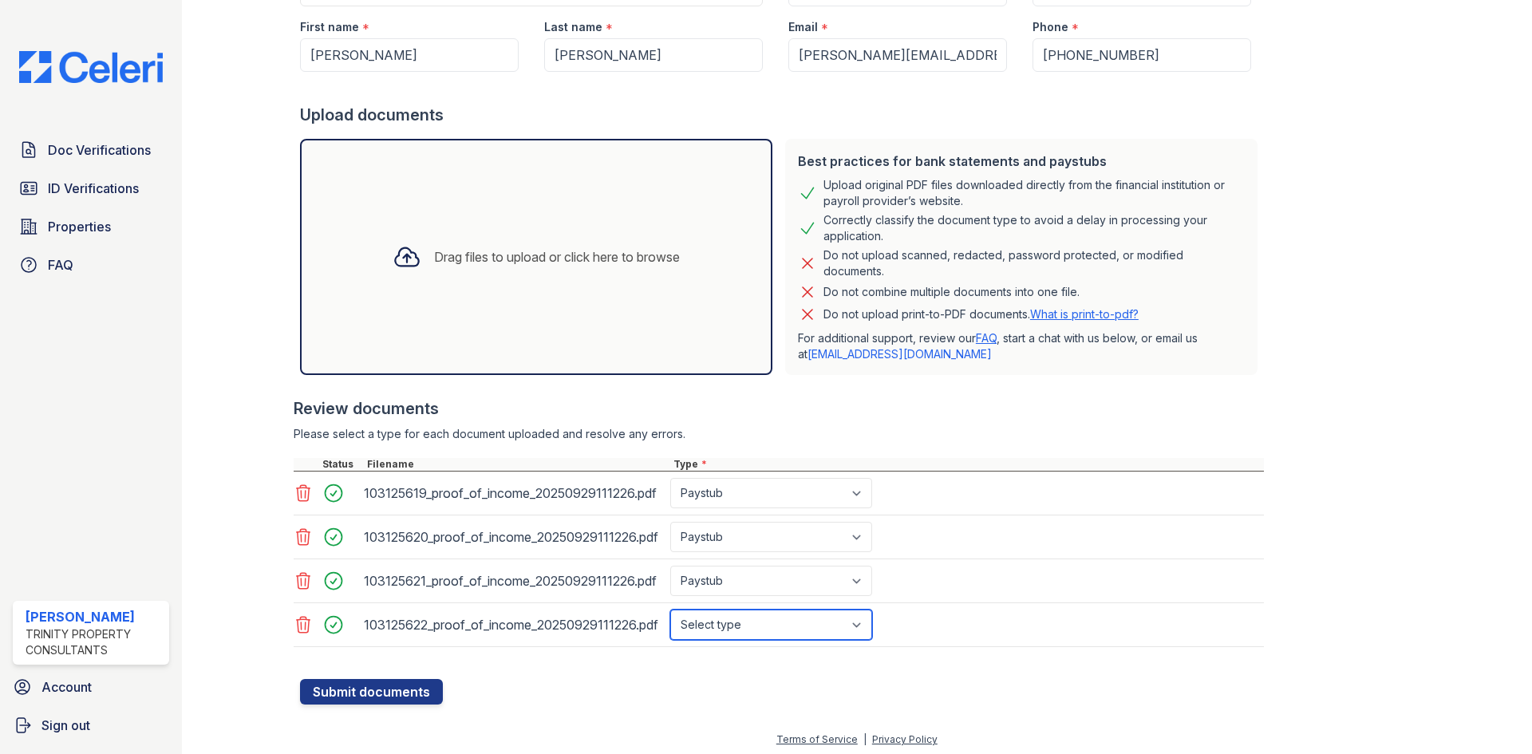
click at [781, 623] on select "Select type Paystub Bank Statement Offer Letter Tax Documents Benefit Award Let…" at bounding box center [771, 625] width 202 height 30
select select "paystub"
click at [670, 610] on select "Select type Paystub Bank Statement Offer Letter Tax Documents Benefit Award Let…" at bounding box center [771, 625] width 202 height 30
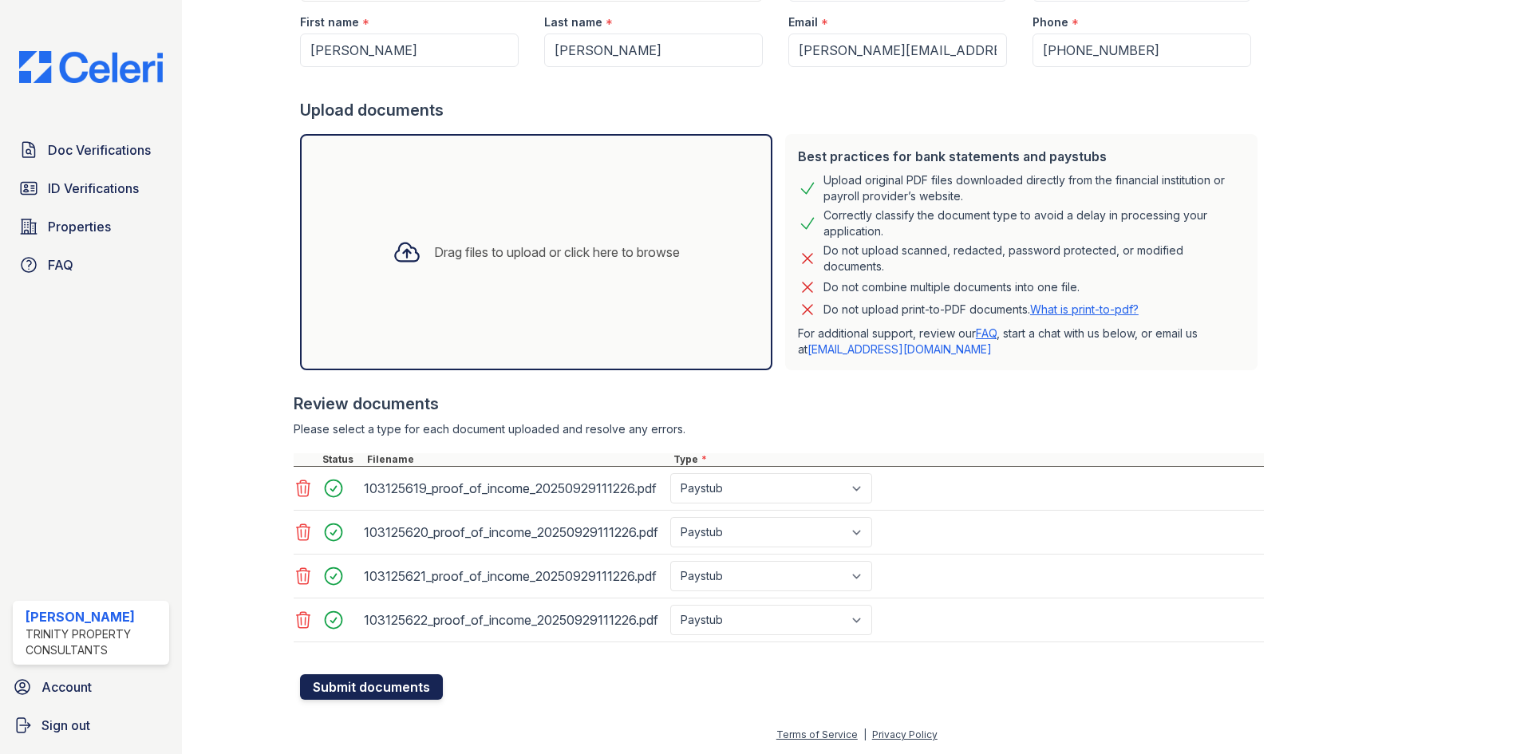
click at [350, 690] on button "Submit documents" at bounding box center [371, 687] width 143 height 26
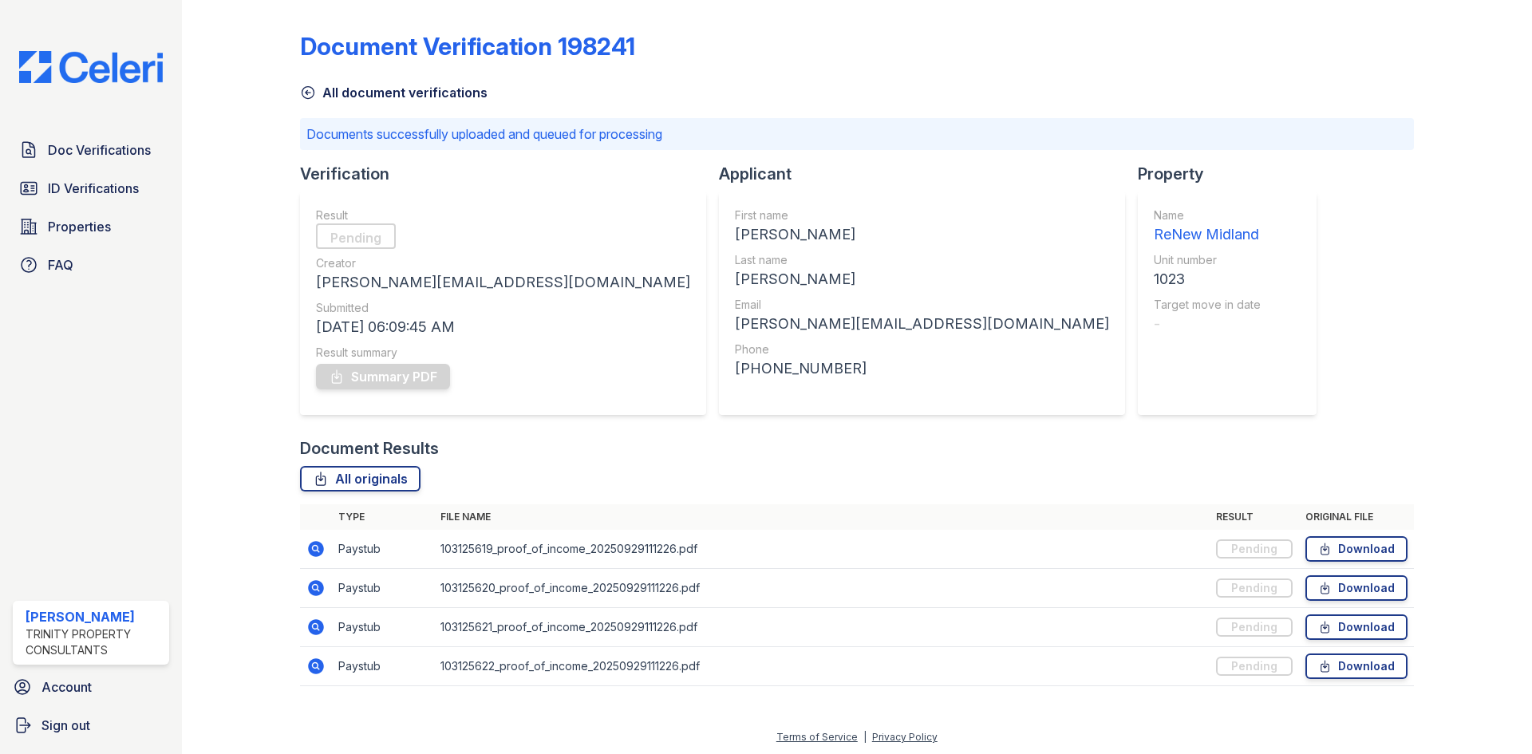
click at [306, 95] on icon at bounding box center [308, 93] width 12 height 12
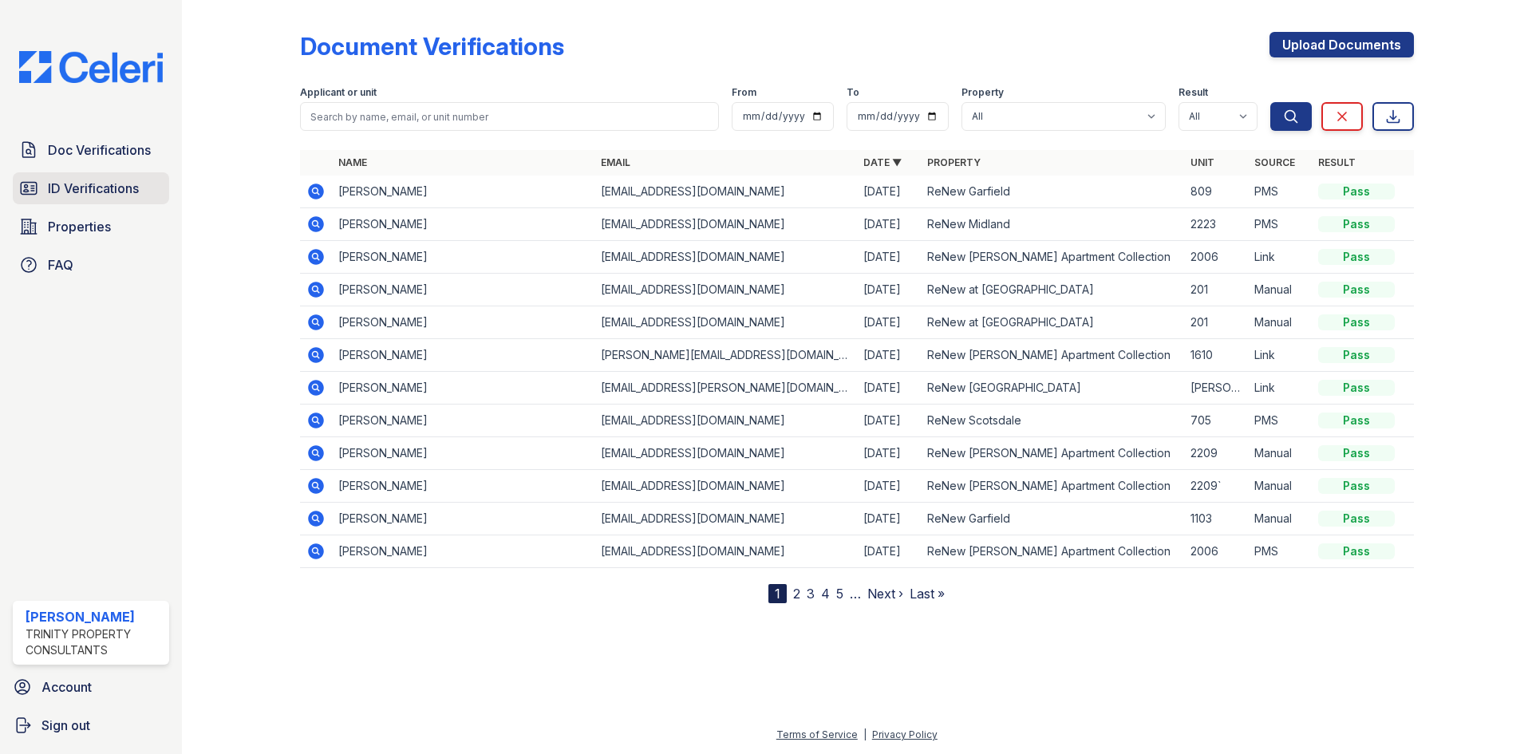
click at [125, 196] on span "ID Verifications" at bounding box center [93, 188] width 91 height 19
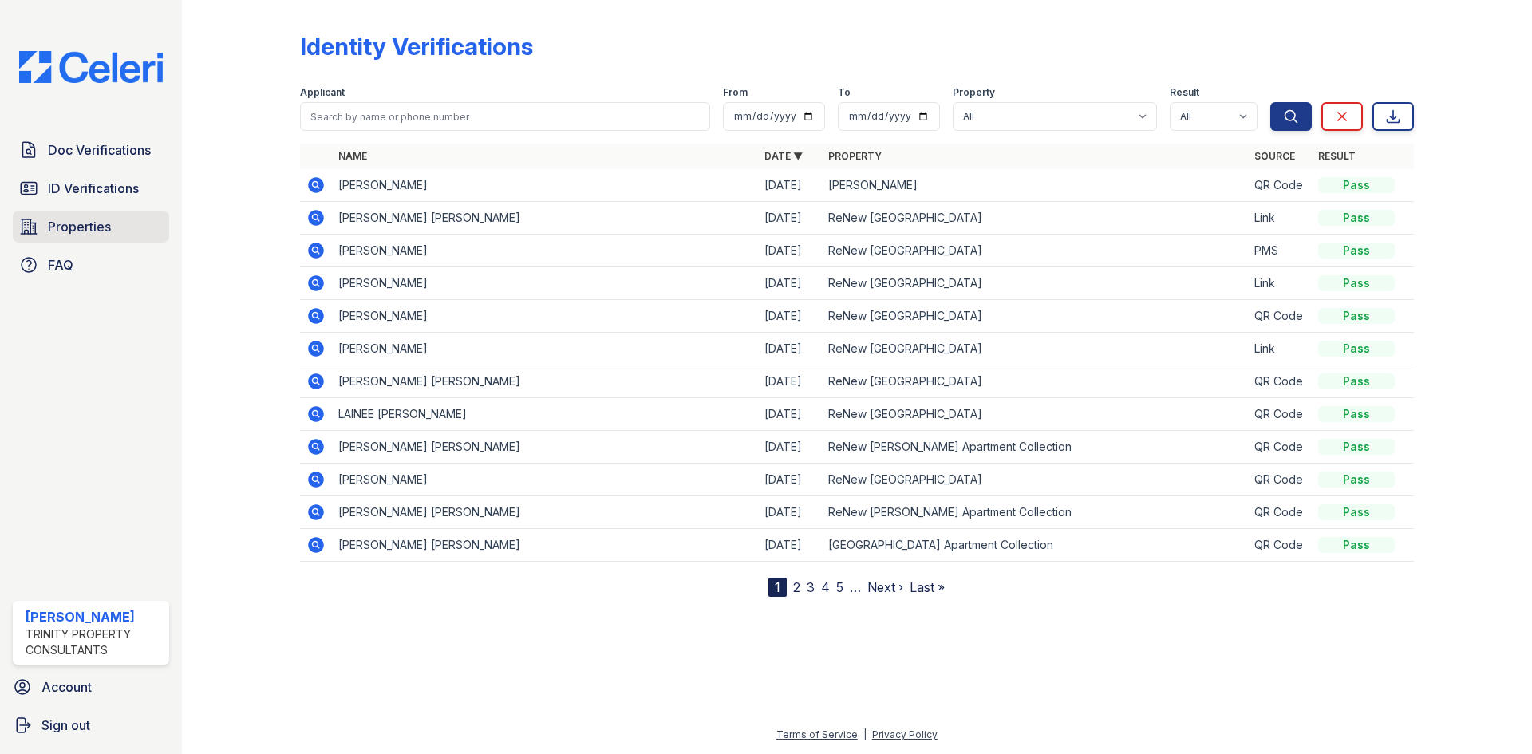
click at [57, 220] on span "Properties" at bounding box center [79, 226] width 63 height 19
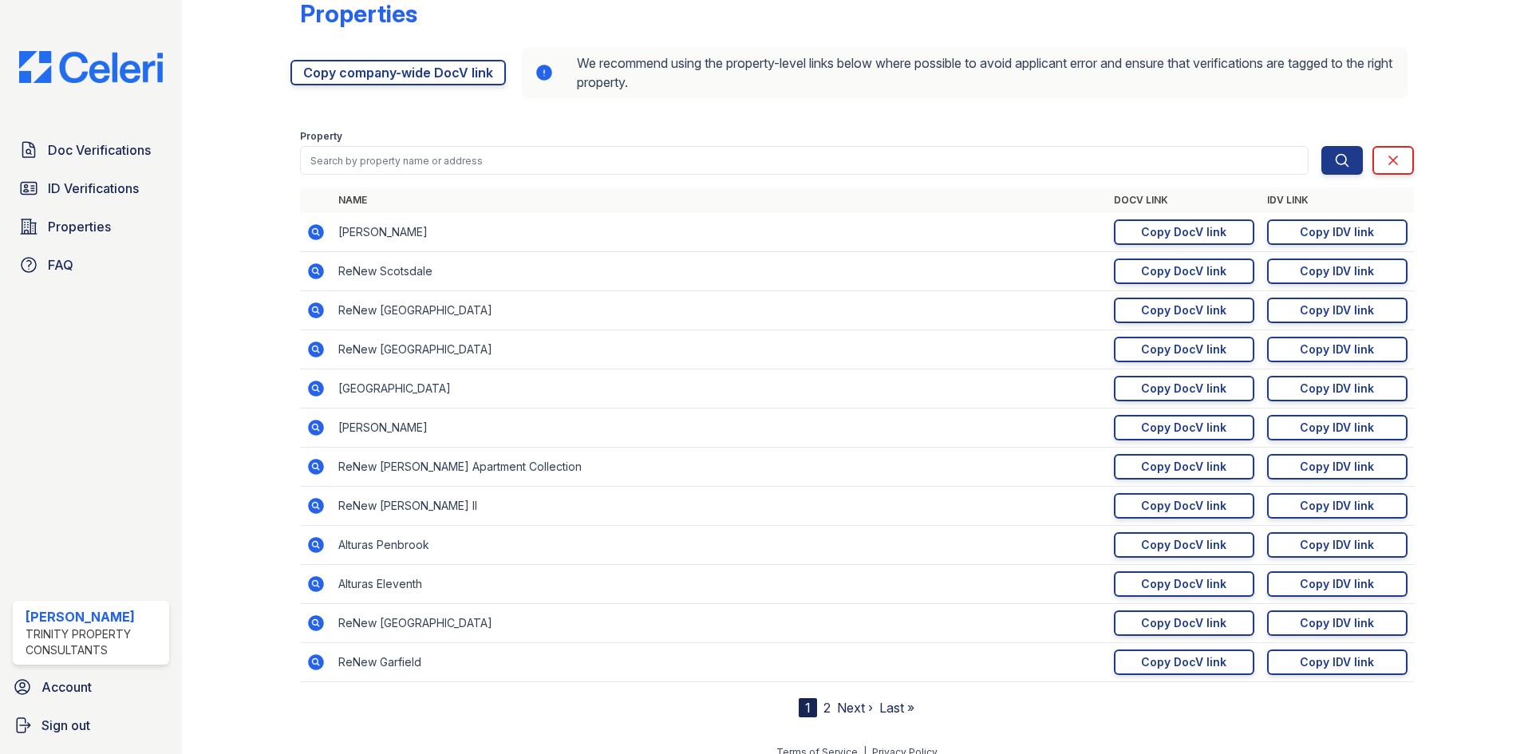
scroll to position [50, 0]
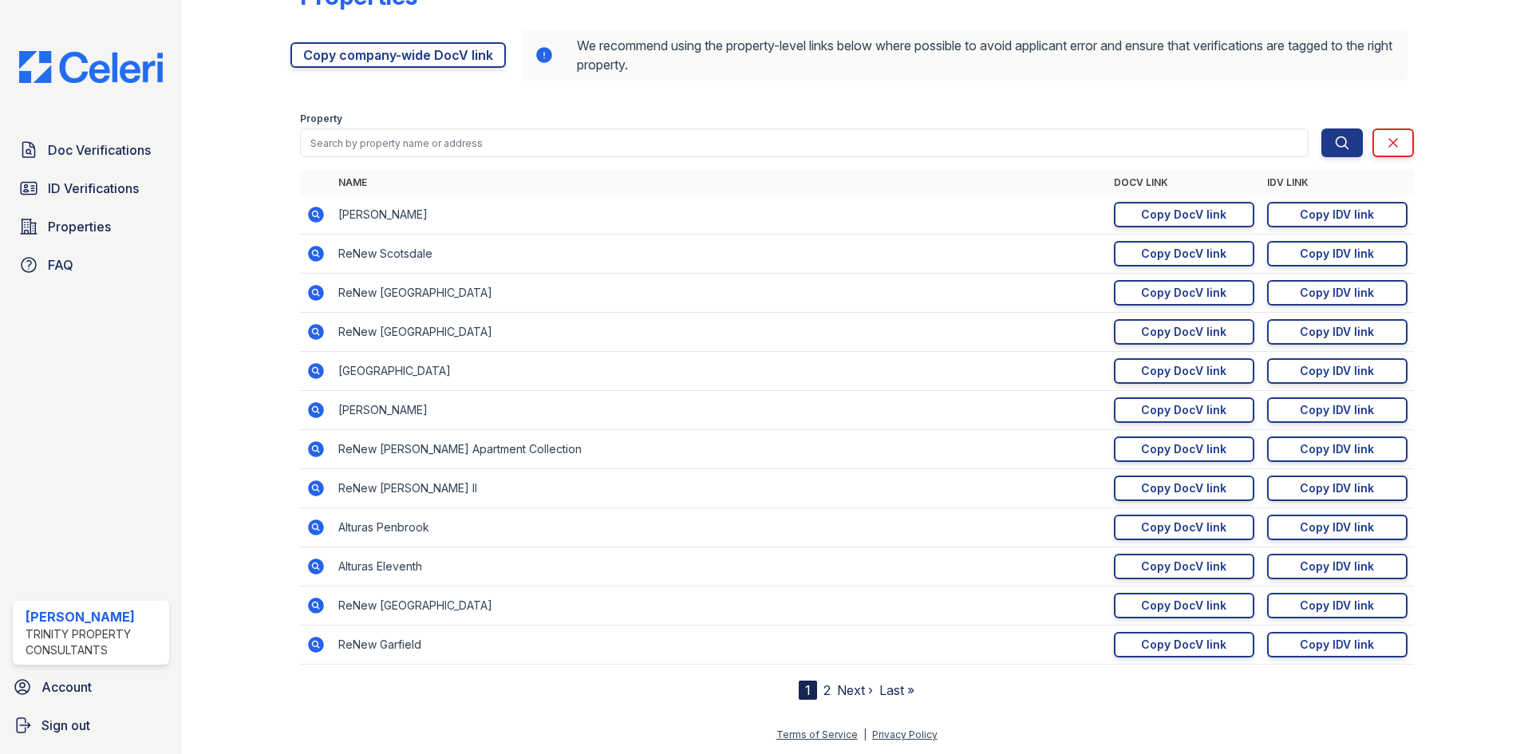
click at [824, 686] on link "2" at bounding box center [827, 690] width 7 height 16
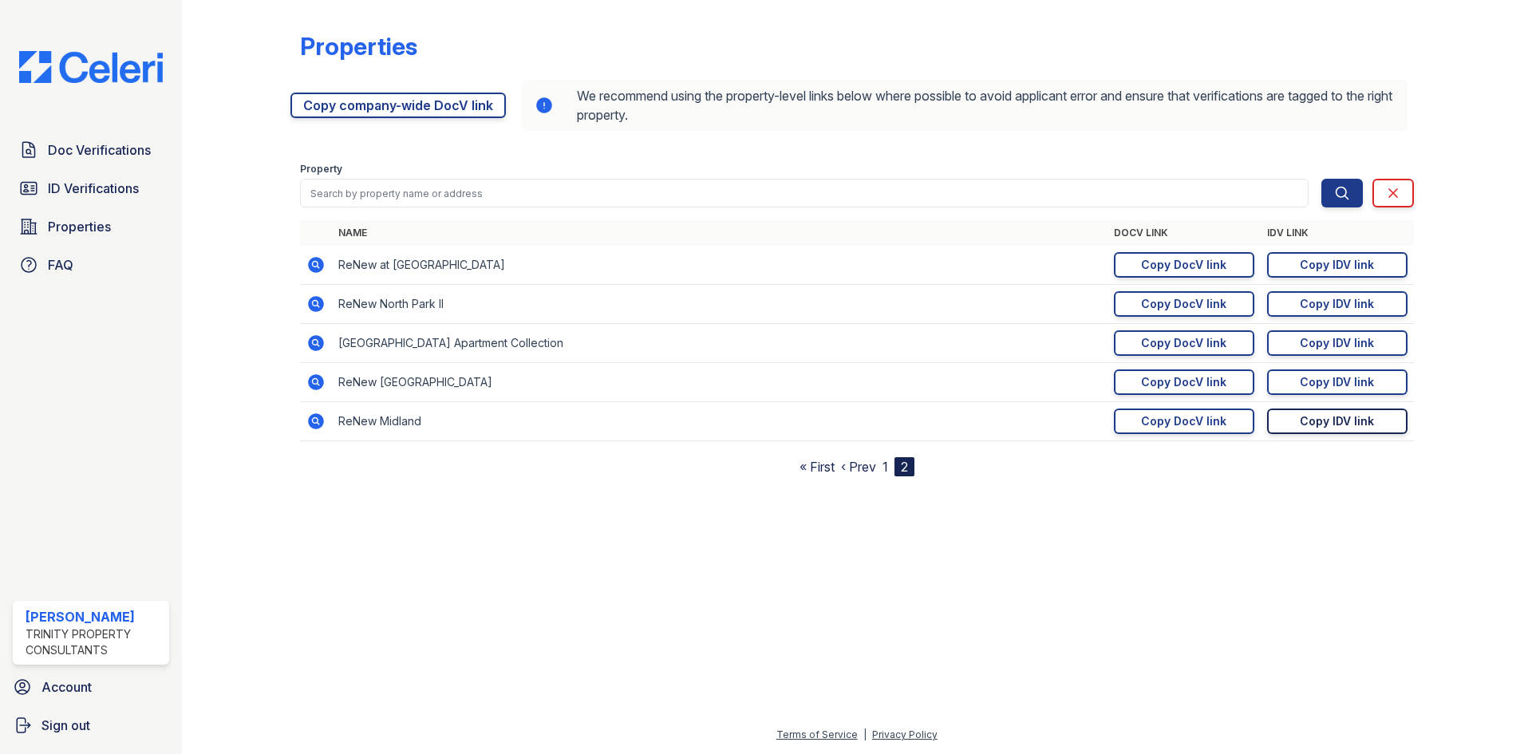
click at [1323, 417] on div "Copy IDV link" at bounding box center [1337, 421] width 74 height 16
click at [130, 156] on span "Doc Verifications" at bounding box center [99, 149] width 103 height 19
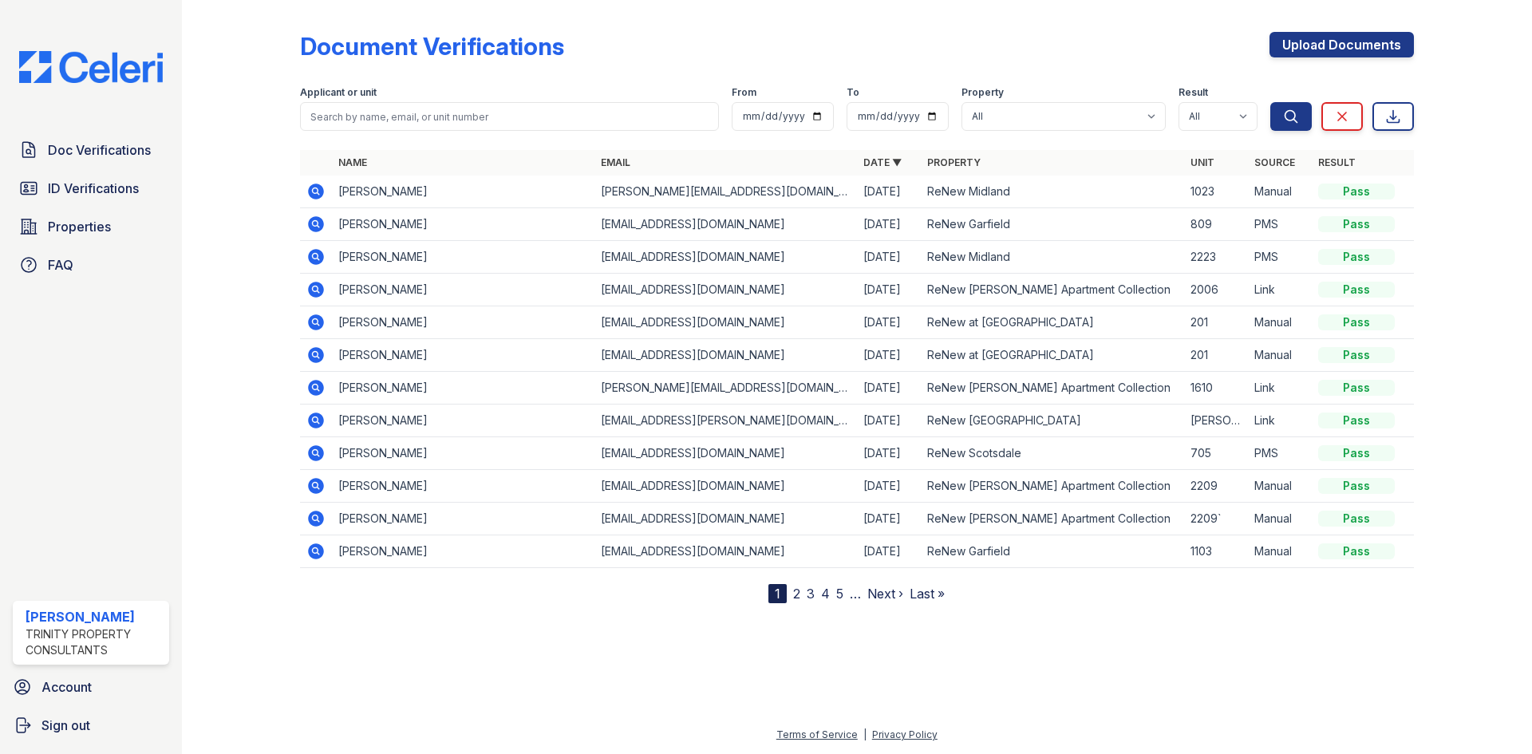
click at [313, 192] on icon at bounding box center [315, 191] width 19 height 19
